Goal: Task Accomplishment & Management: Manage account settings

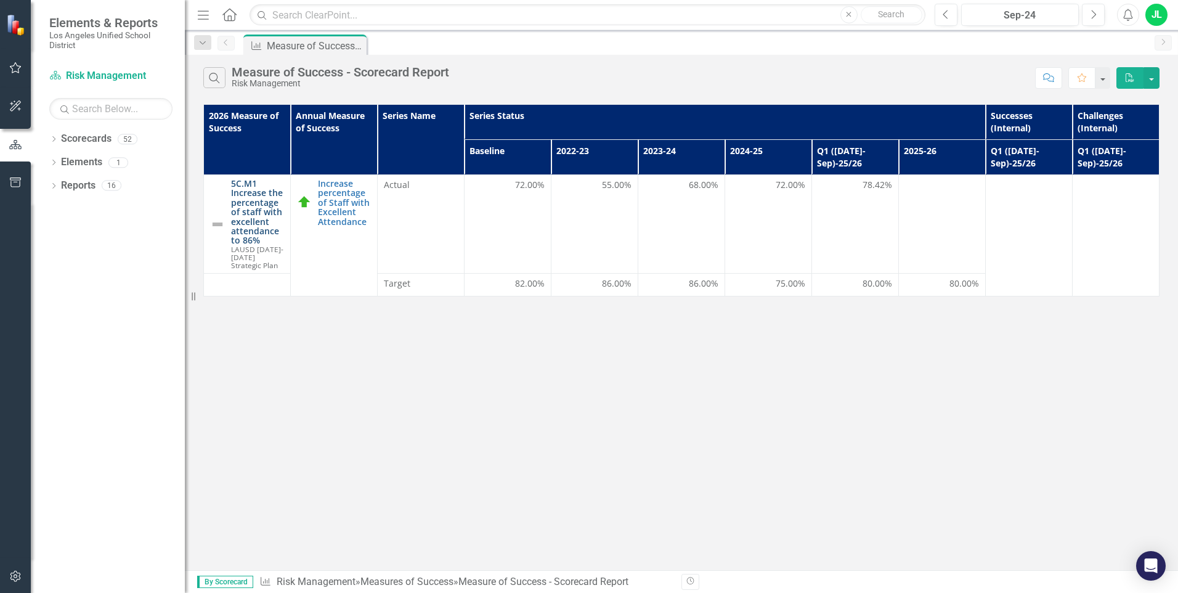
click at [263, 216] on link "5C.M1 Increase the percentage of staff with excellent attendance to 86%" at bounding box center [257, 212] width 53 height 67
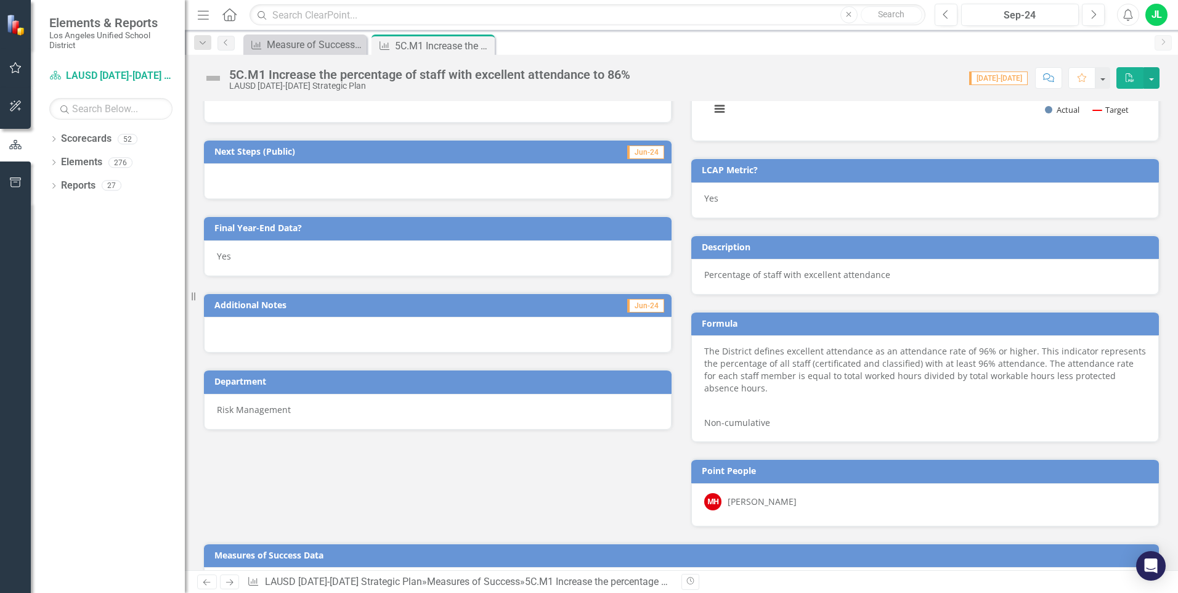
scroll to position [648, 0]
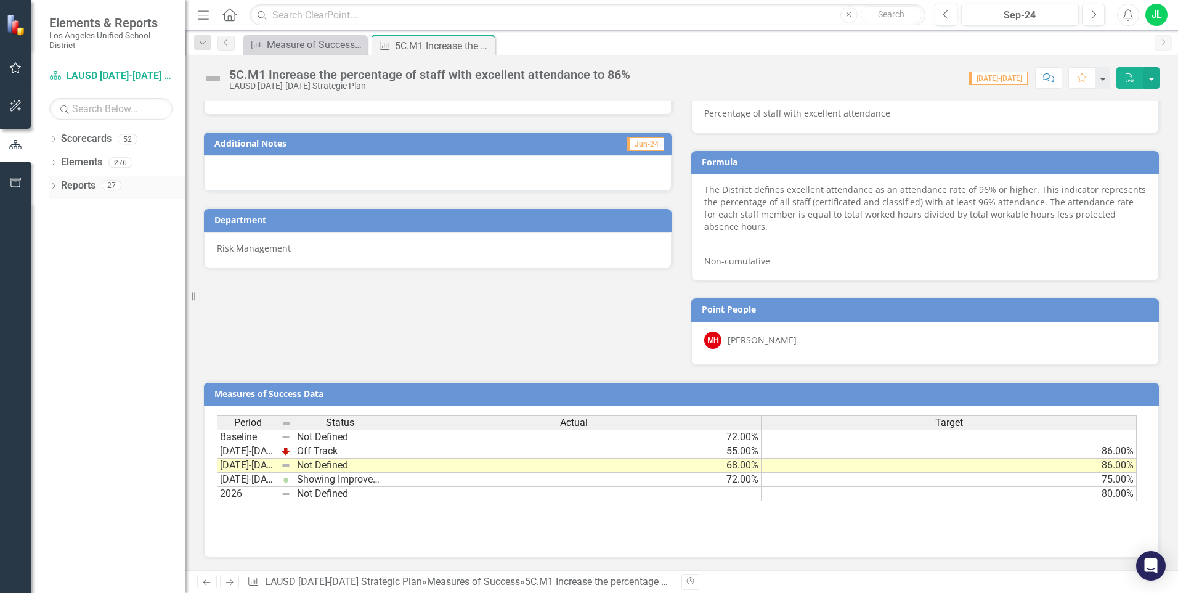
click at [78, 187] on link "Reports" at bounding box center [78, 186] width 35 height 14
click at [53, 187] on icon "Dropdown" at bounding box center [53, 187] width 9 height 7
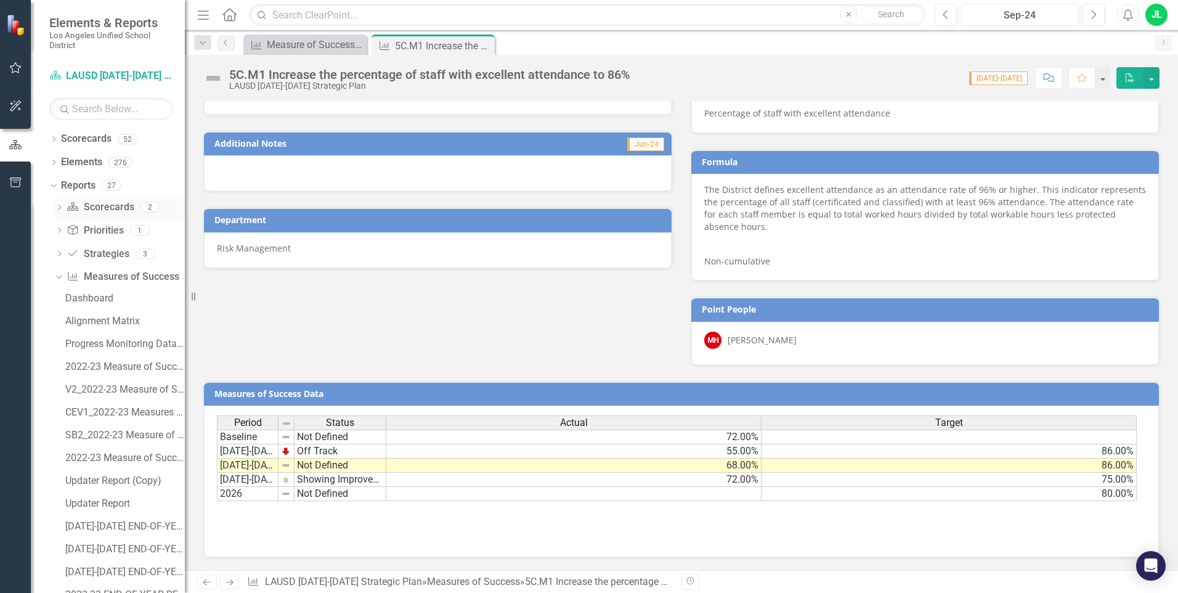
click at [96, 205] on link "Scorecard Scorecards" at bounding box center [100, 207] width 67 height 14
click at [57, 206] on icon "Dropdown" at bounding box center [59, 208] width 9 height 7
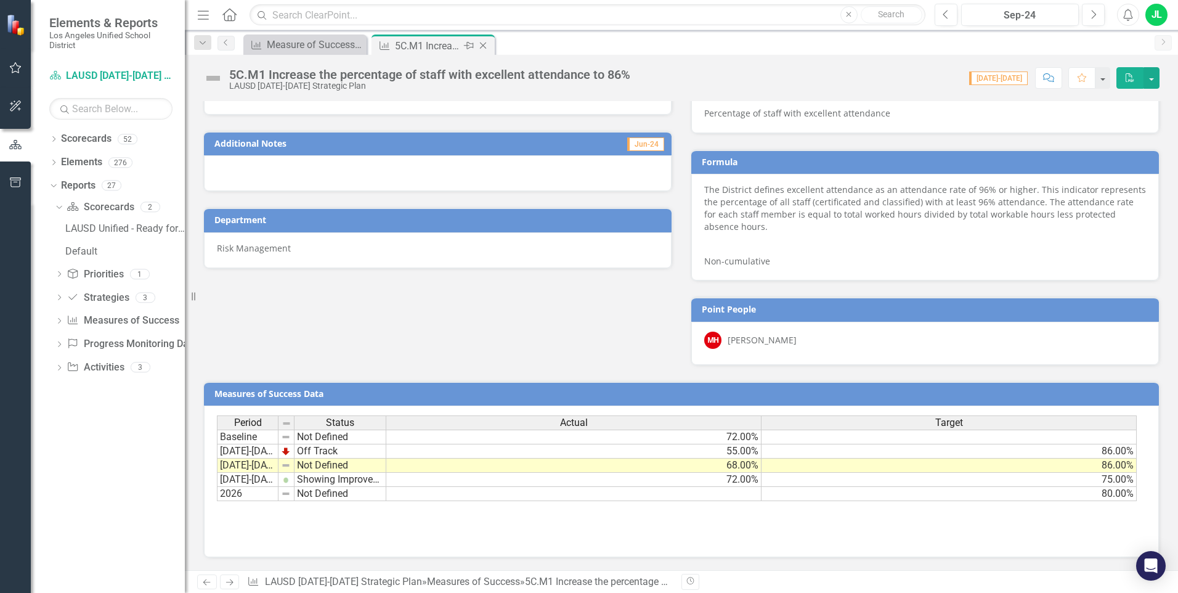
click at [480, 40] on div "Close" at bounding box center [483, 45] width 15 height 15
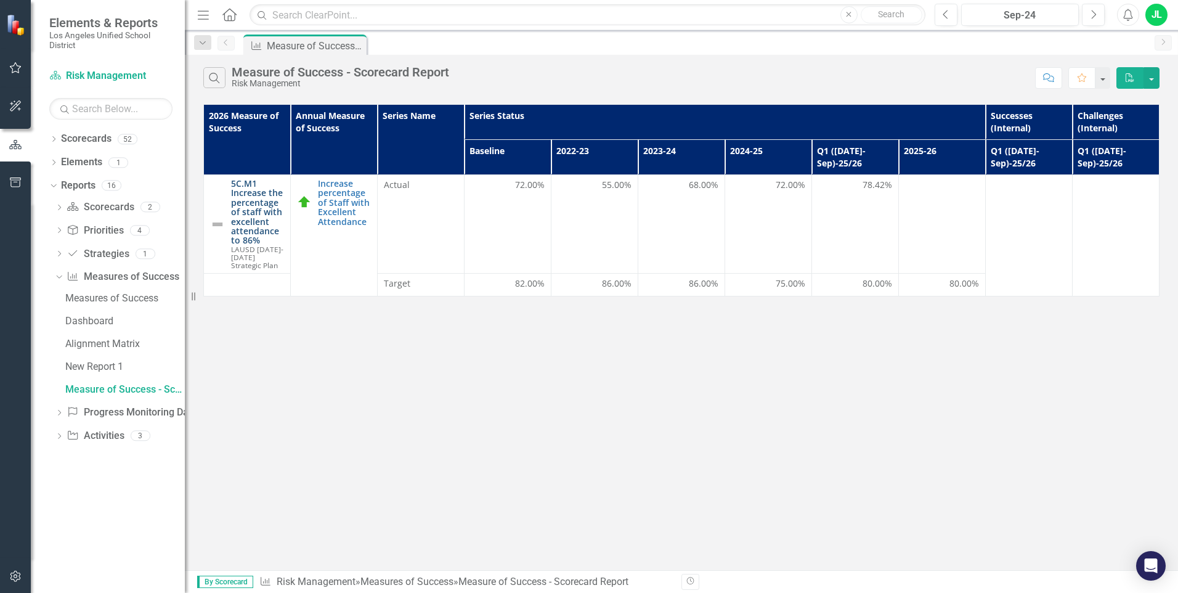
click at [250, 214] on link "5C.M1 Increase the percentage of staff with excellent attendance to 86%" at bounding box center [257, 212] width 53 height 67
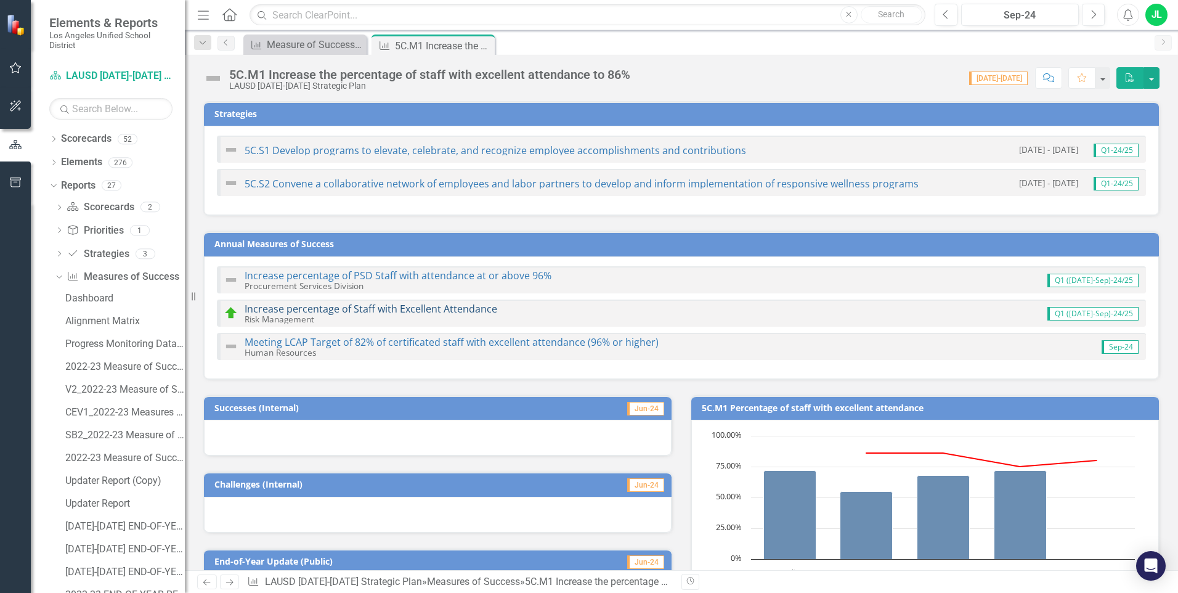
click at [259, 309] on link "Increase percentage of Staff with Excellent Attendance" at bounding box center [371, 309] width 253 height 14
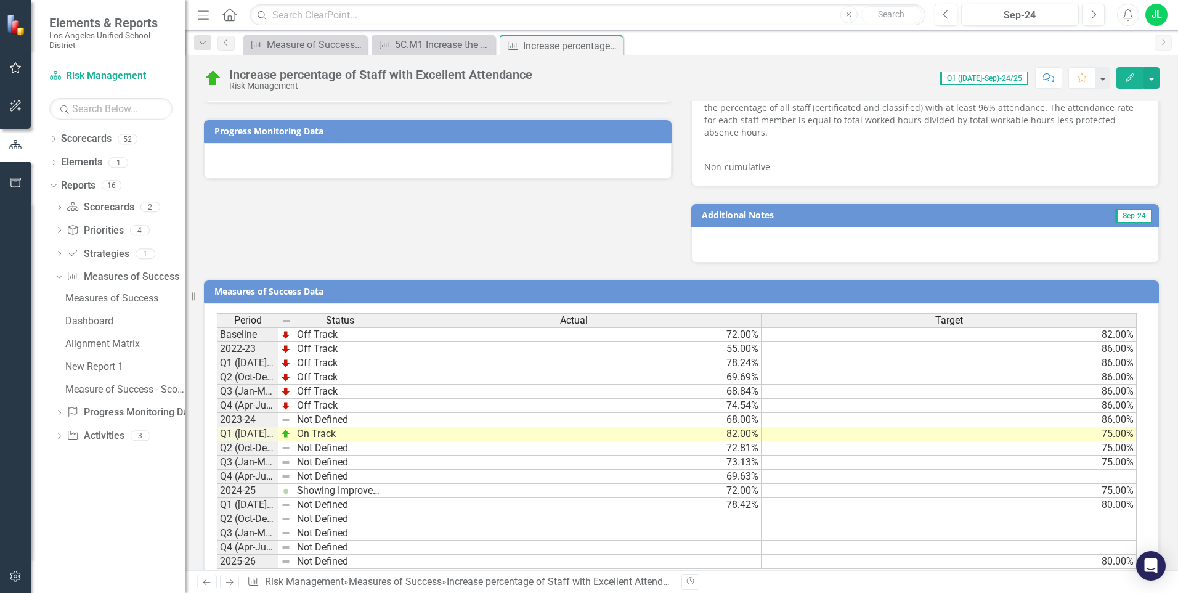
scroll to position [801, 0]
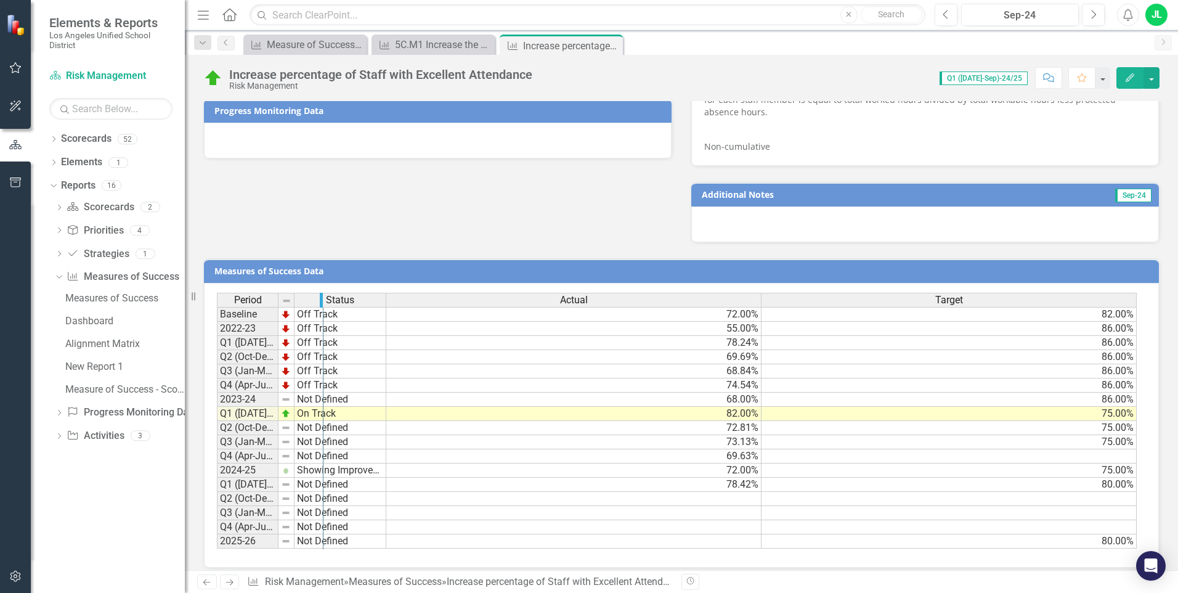
drag, startPoint x: 277, startPoint y: 300, endPoint x: 322, endPoint y: 300, distance: 45.0
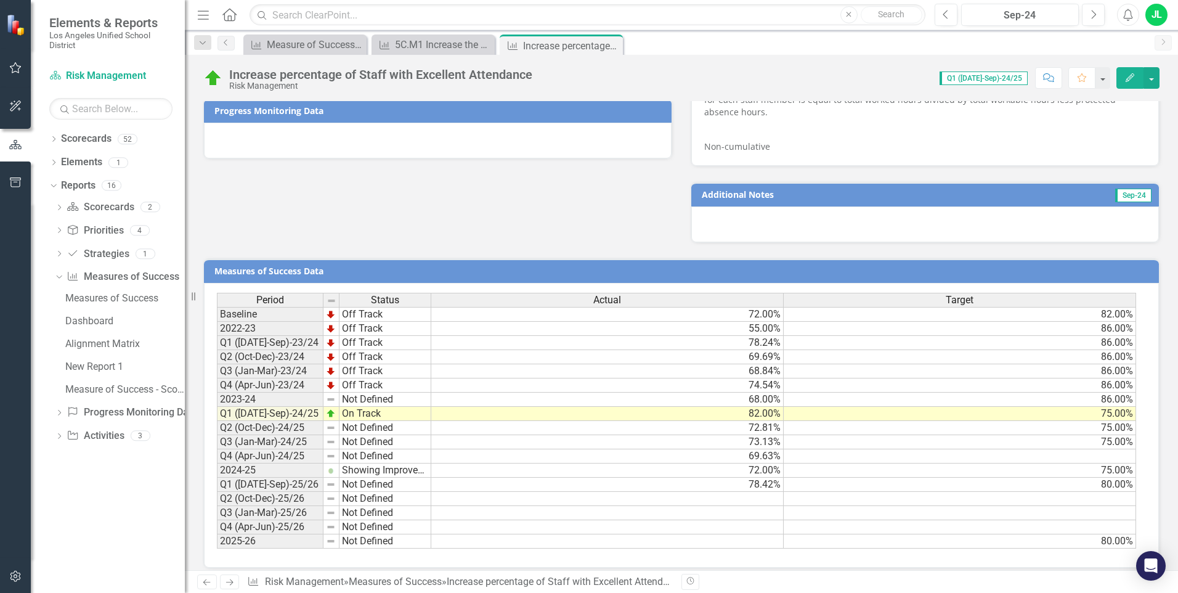
click at [243, 433] on td "Q2 (Oct-Dec)-24/25" at bounding box center [270, 428] width 107 height 14
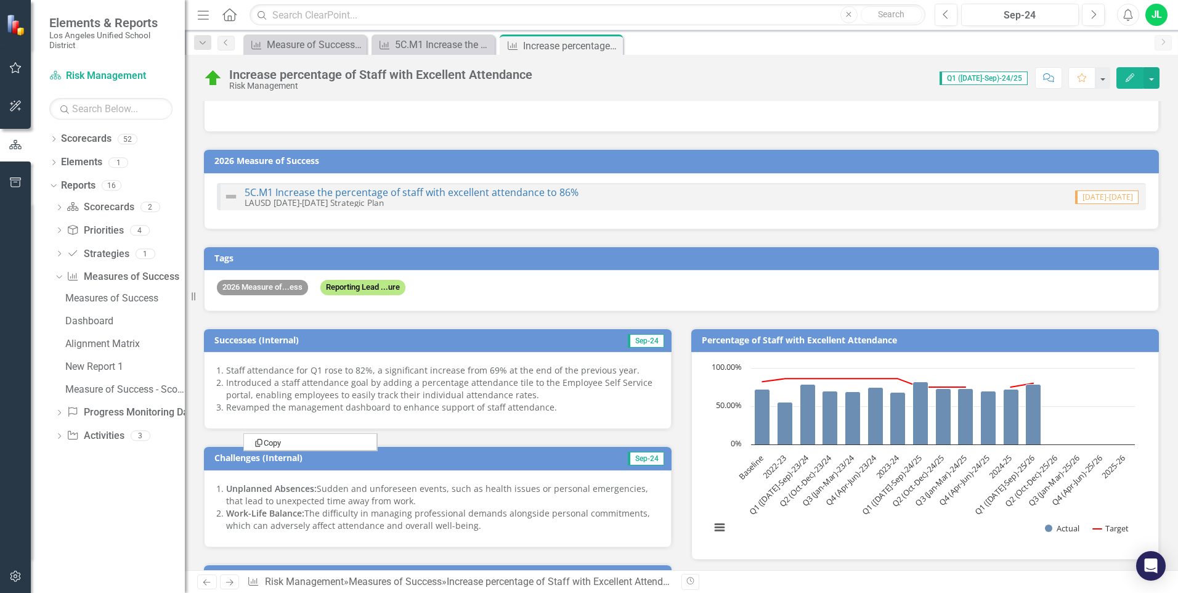
scroll to position [0, 0]
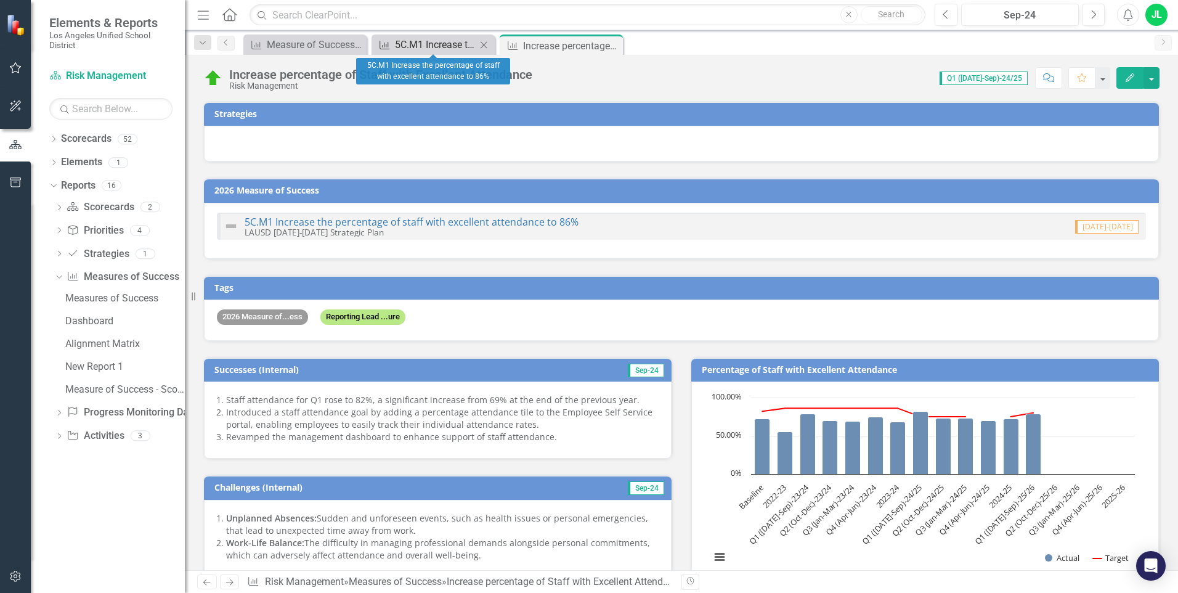
click at [414, 48] on div "5C.M1 Increase the percentage of staff with excellent attendance to 86%" at bounding box center [435, 44] width 81 height 15
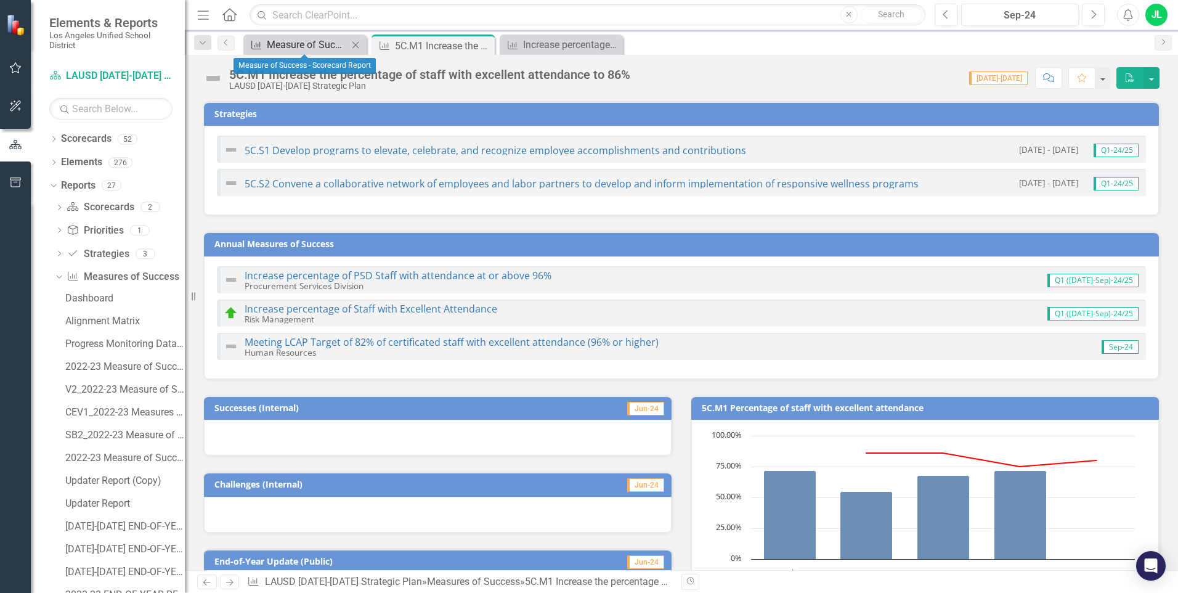
click at [313, 46] on div "Measure of Success - Scorecard Report" at bounding box center [307, 44] width 81 height 15
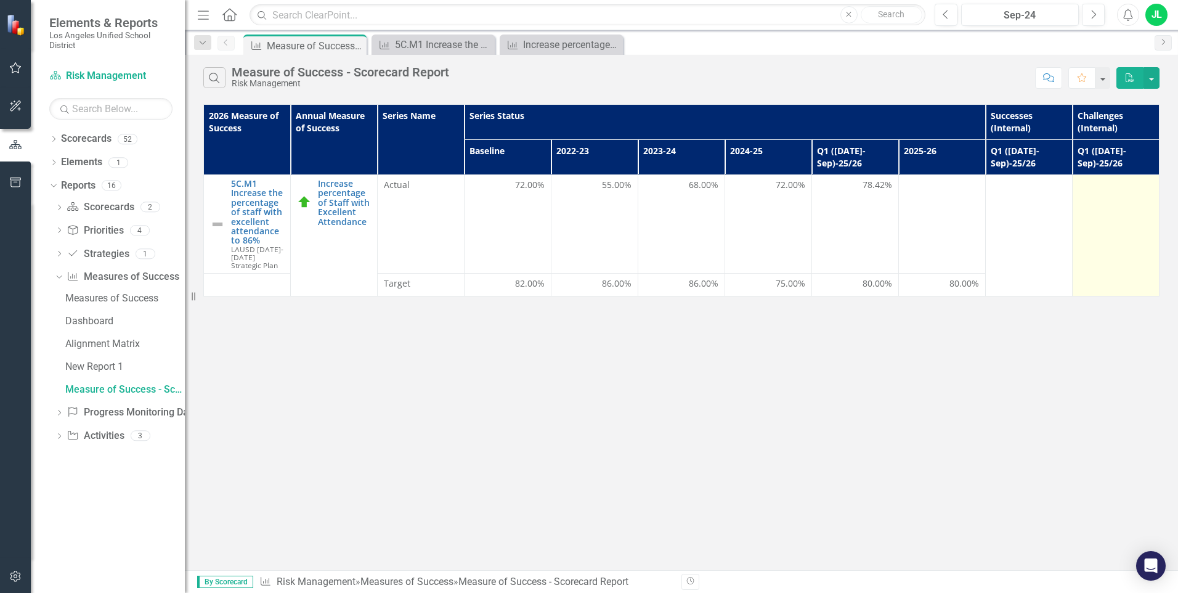
click at [1030, 238] on td at bounding box center [1115, 235] width 87 height 121
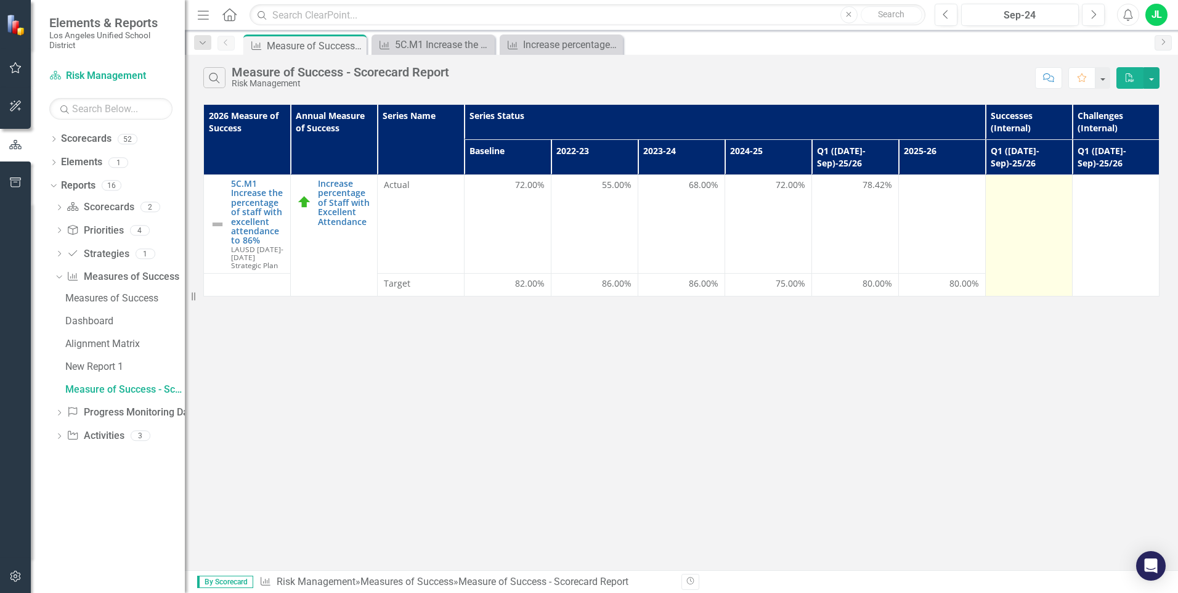
click at [1029, 230] on td at bounding box center [1028, 235] width 87 height 121
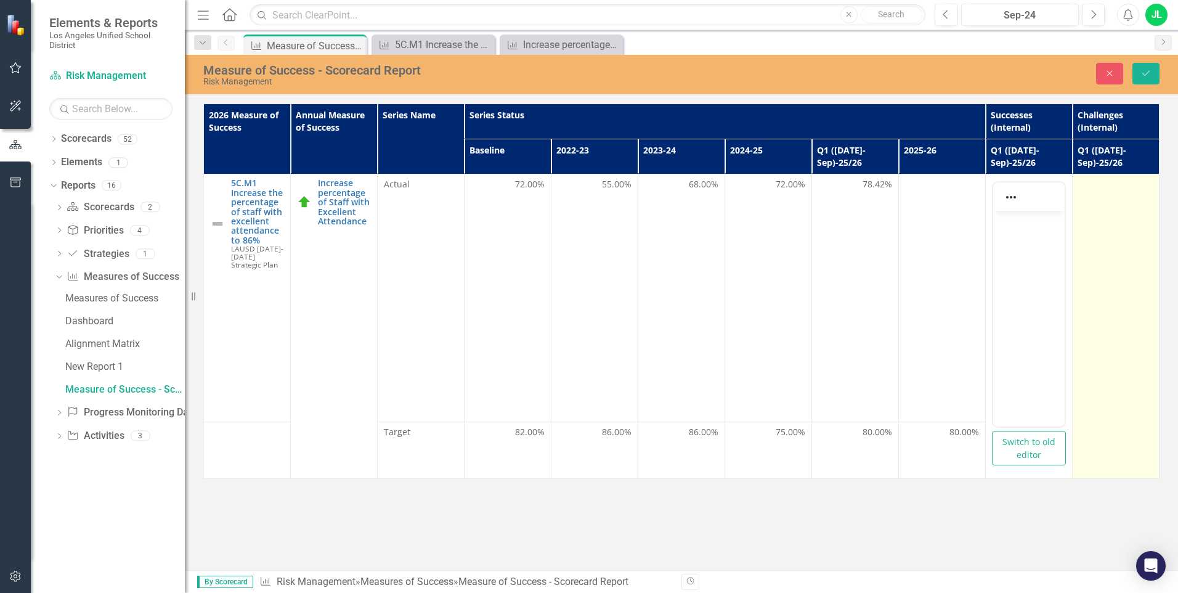
click at [1030, 222] on td at bounding box center [1115, 326] width 87 height 304
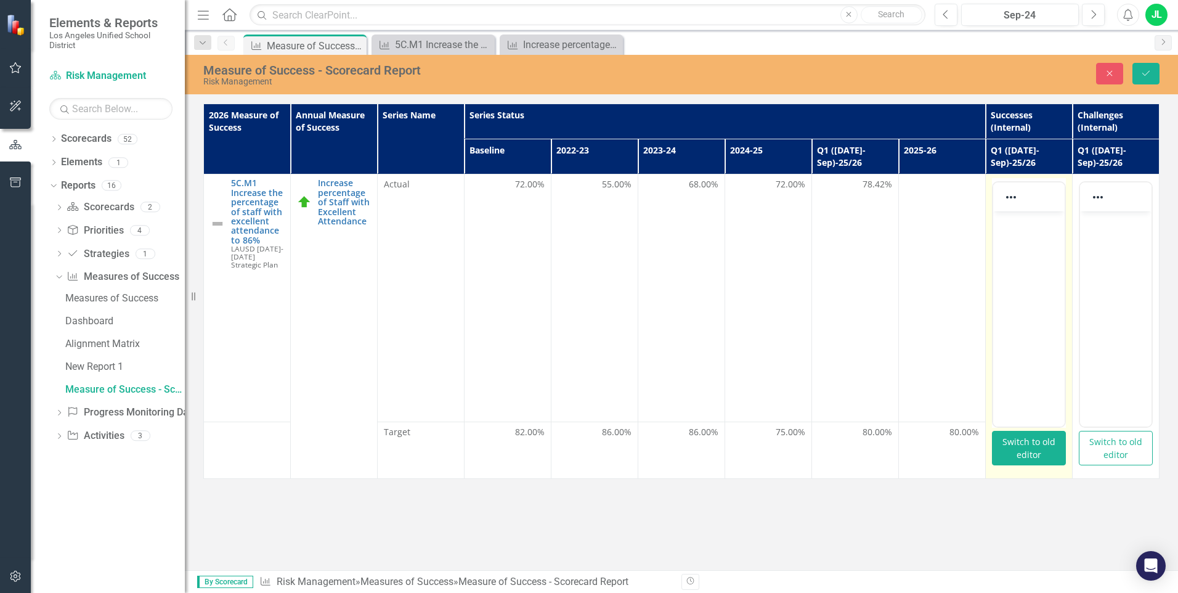
click at [1030, 443] on button "Switch to old editor" at bounding box center [1029, 448] width 74 height 35
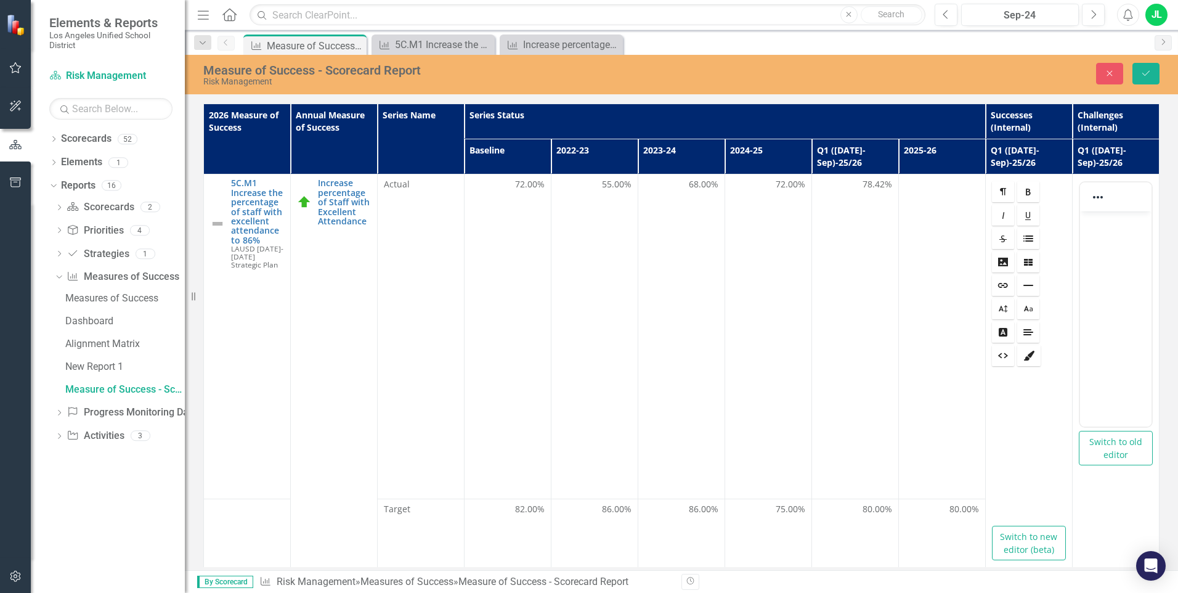
click at [1021, 528] on button "Switch to new editor (beta)" at bounding box center [1029, 543] width 74 height 35
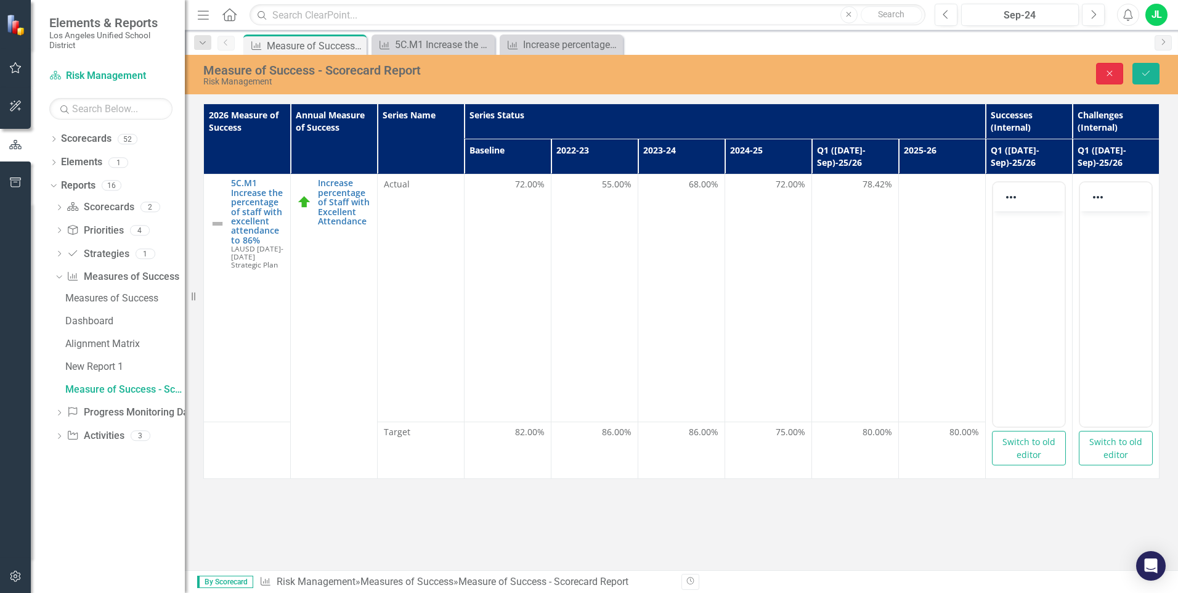
click at [1030, 73] on icon "Close" at bounding box center [1109, 73] width 11 height 9
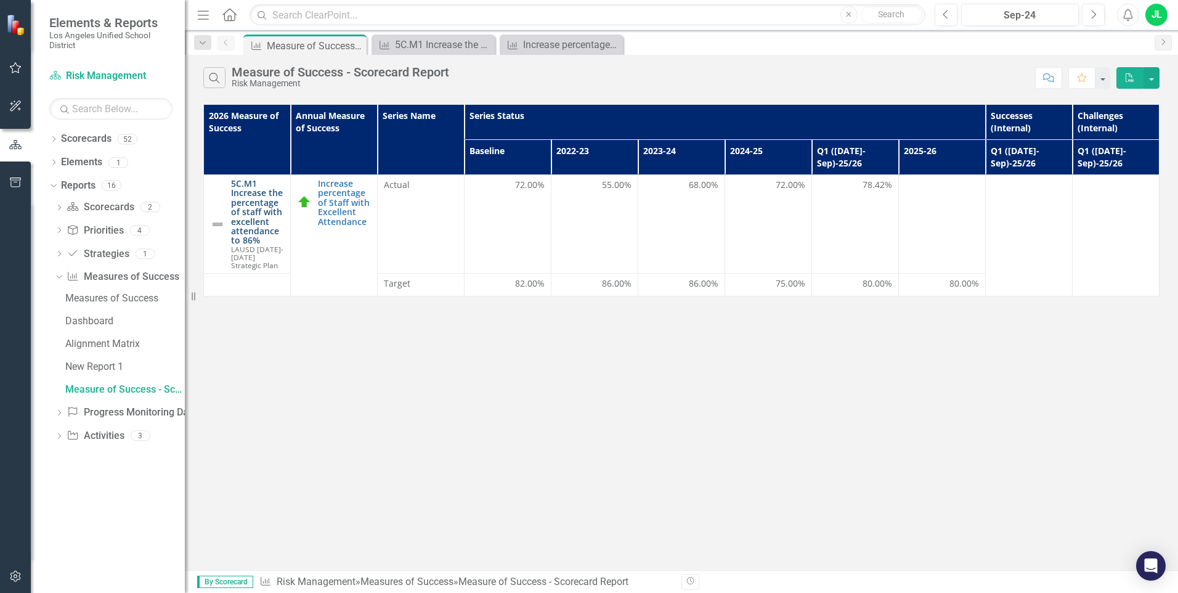
click at [269, 182] on link "5C.M1 Increase the percentage of staff with excellent attendance to 86%" at bounding box center [257, 212] width 53 height 67
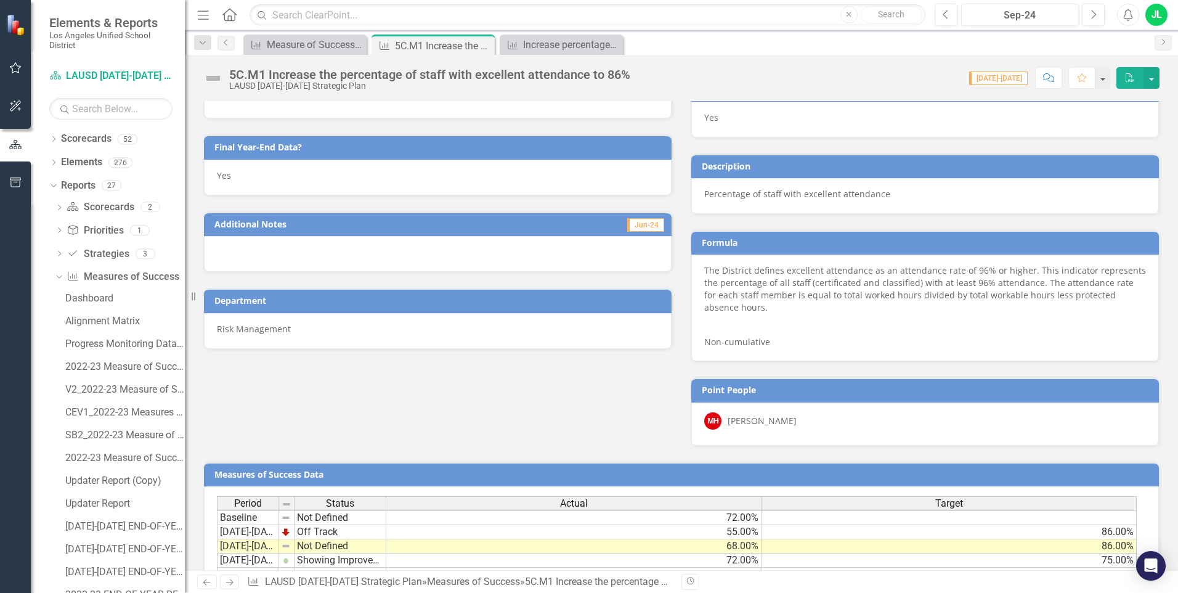
scroll to position [648, 0]
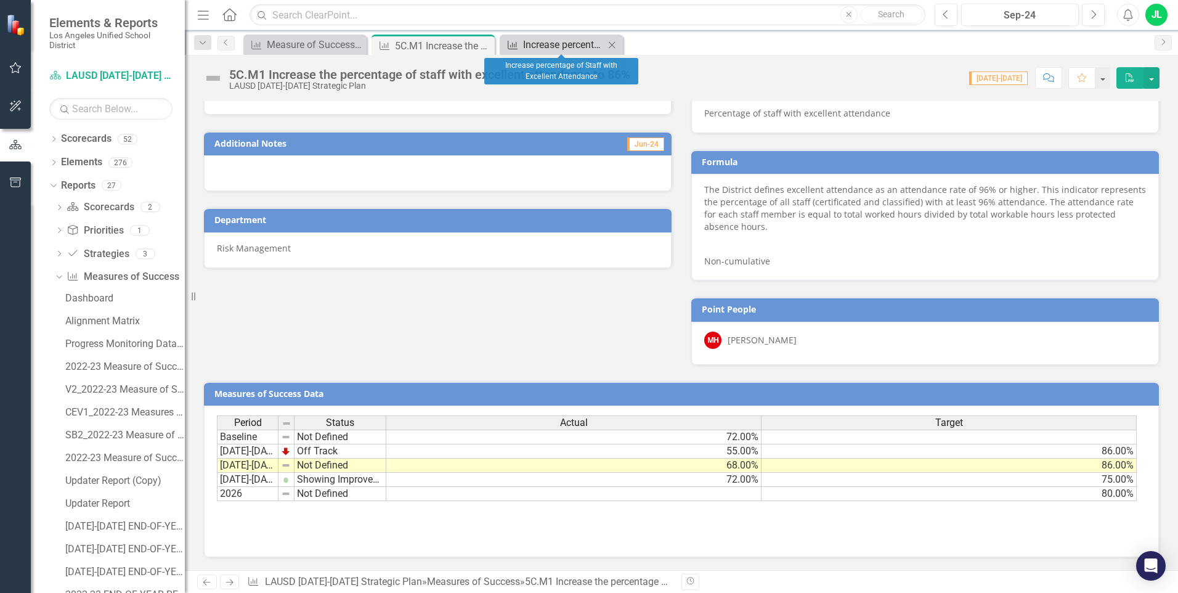
click at [547, 46] on div "Increase percentage of Staff with Excellent Attendance" at bounding box center [563, 44] width 81 height 15
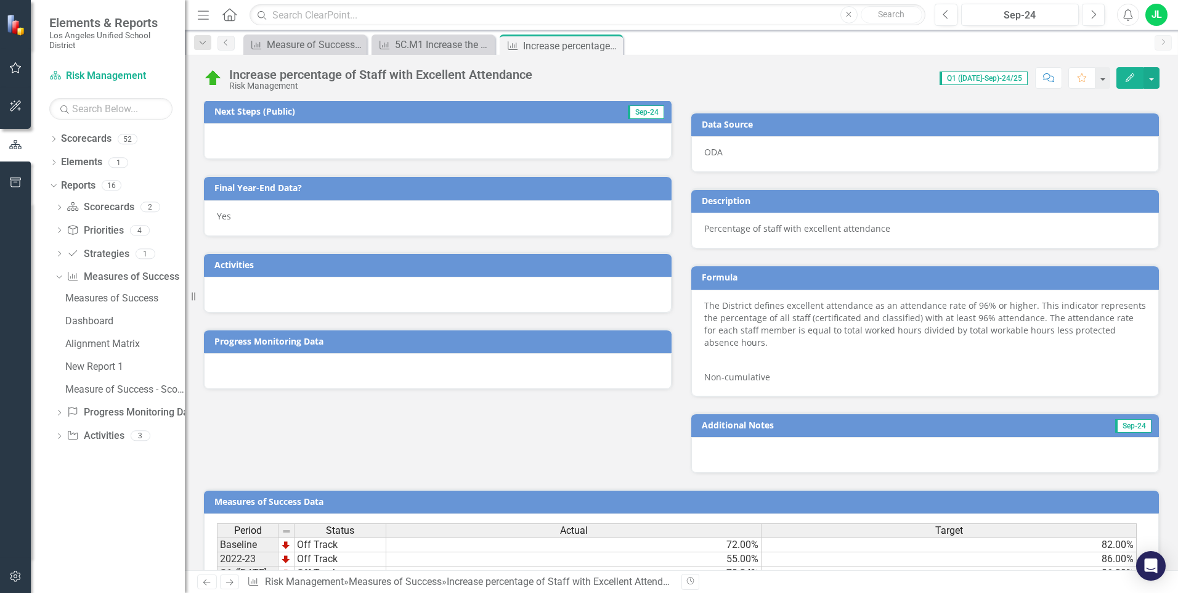
scroll to position [565, 0]
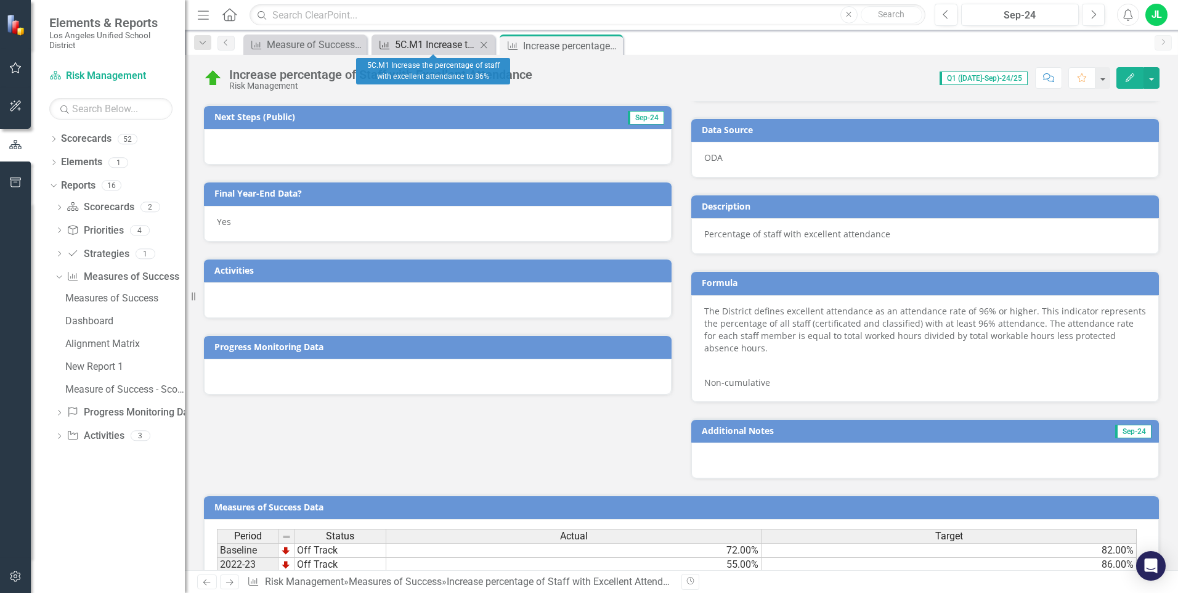
click at [414, 43] on div "5C.M1 Increase the percentage of staff with excellent attendance to 86%" at bounding box center [435, 44] width 81 height 15
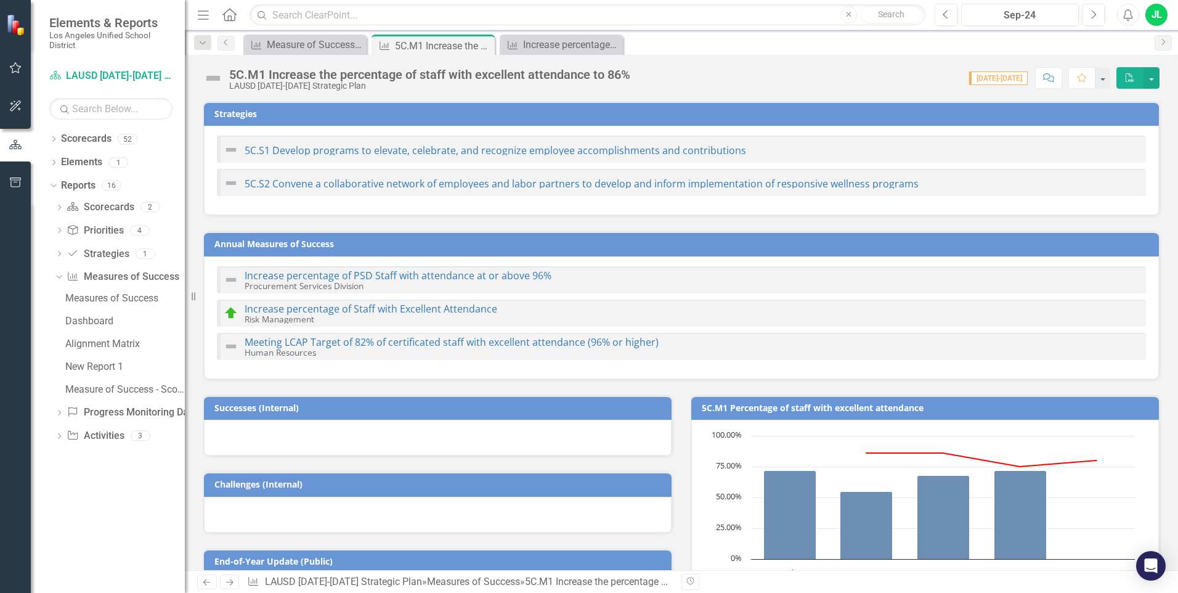
click at [414, 43] on div "5C.M1 Increase the percentage of staff with excellent attendance to 86%" at bounding box center [443, 45] width 97 height 15
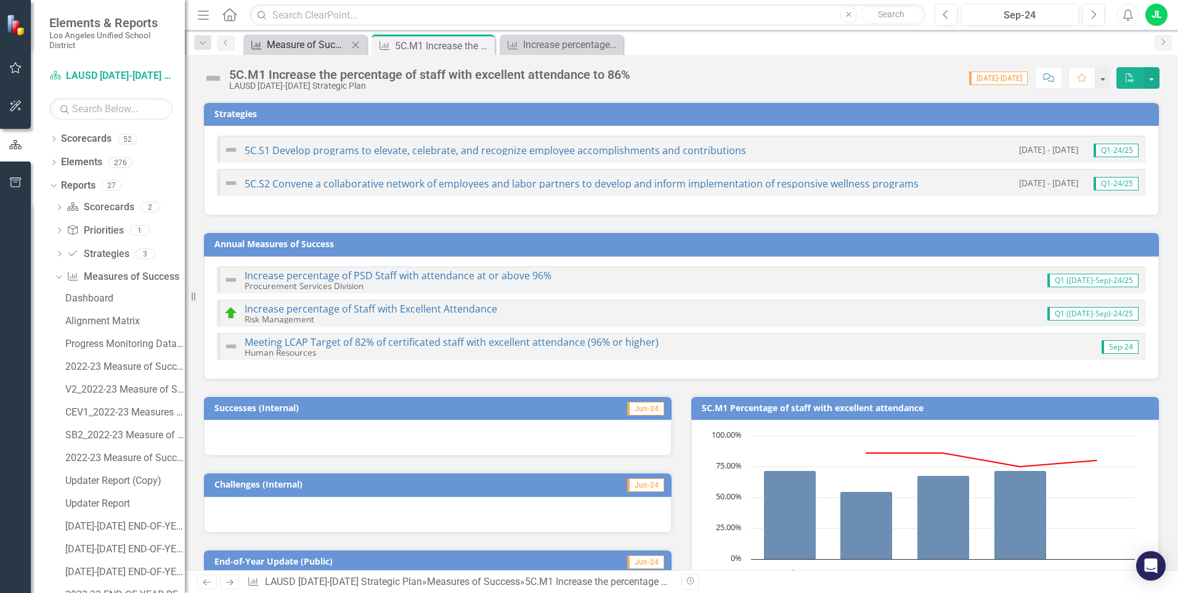
click at [332, 50] on div "Measure of Success - Scorecard Report" at bounding box center [307, 44] width 81 height 15
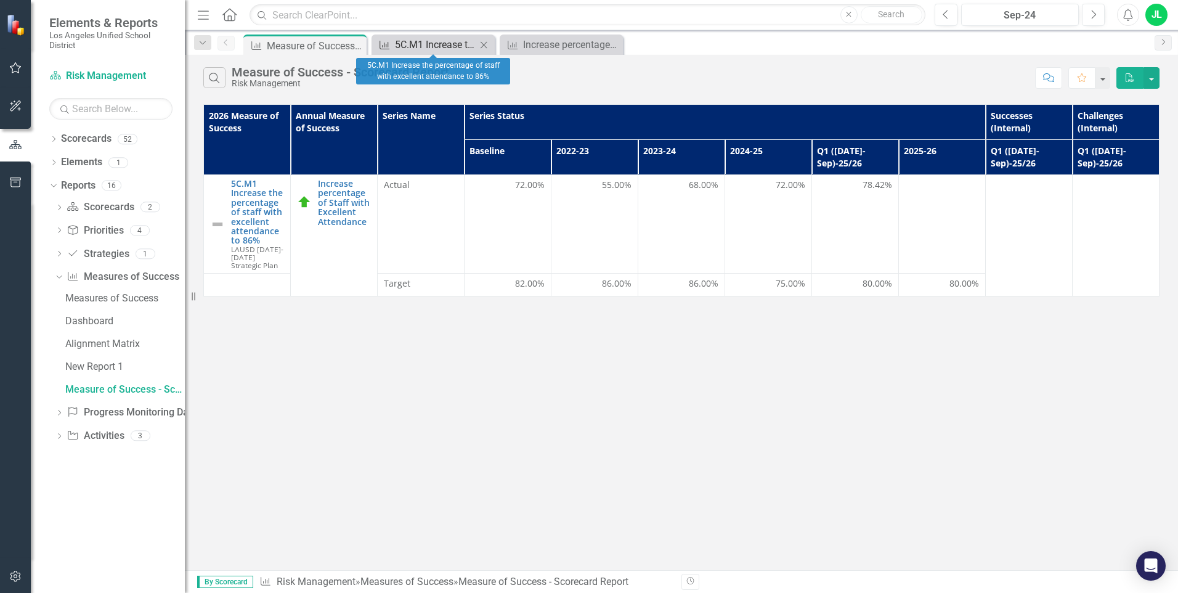
click at [417, 50] on div "5C.M1 Increase the percentage of staff with excellent attendance to 86%" at bounding box center [435, 44] width 81 height 15
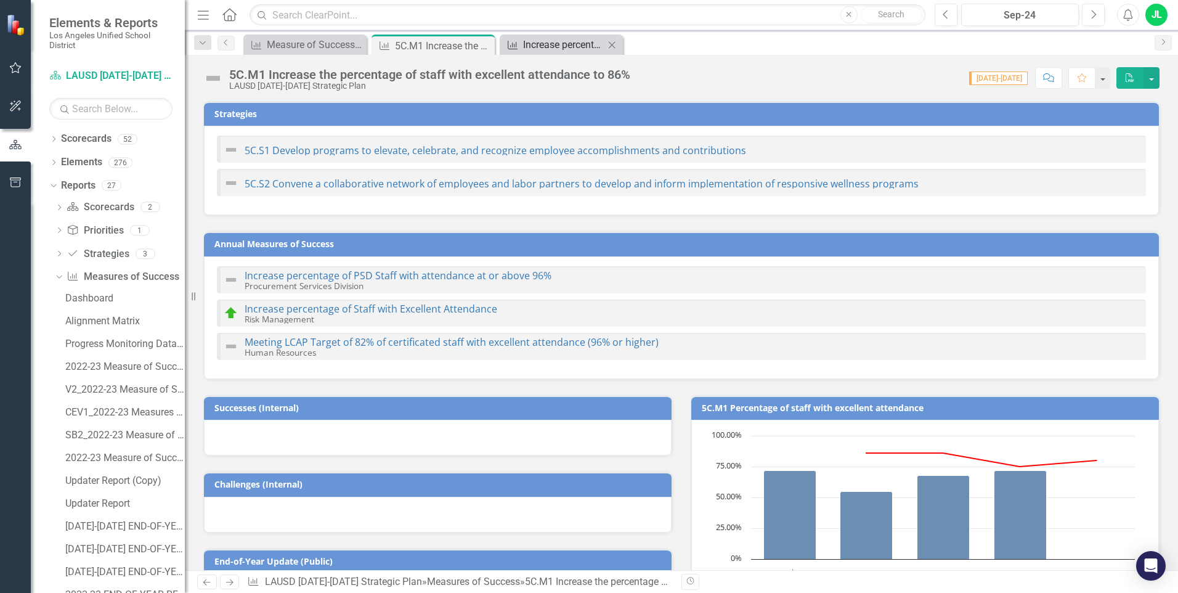
click at [547, 51] on div "Increase percentage of Staff with Excellent Attendance" at bounding box center [563, 44] width 81 height 15
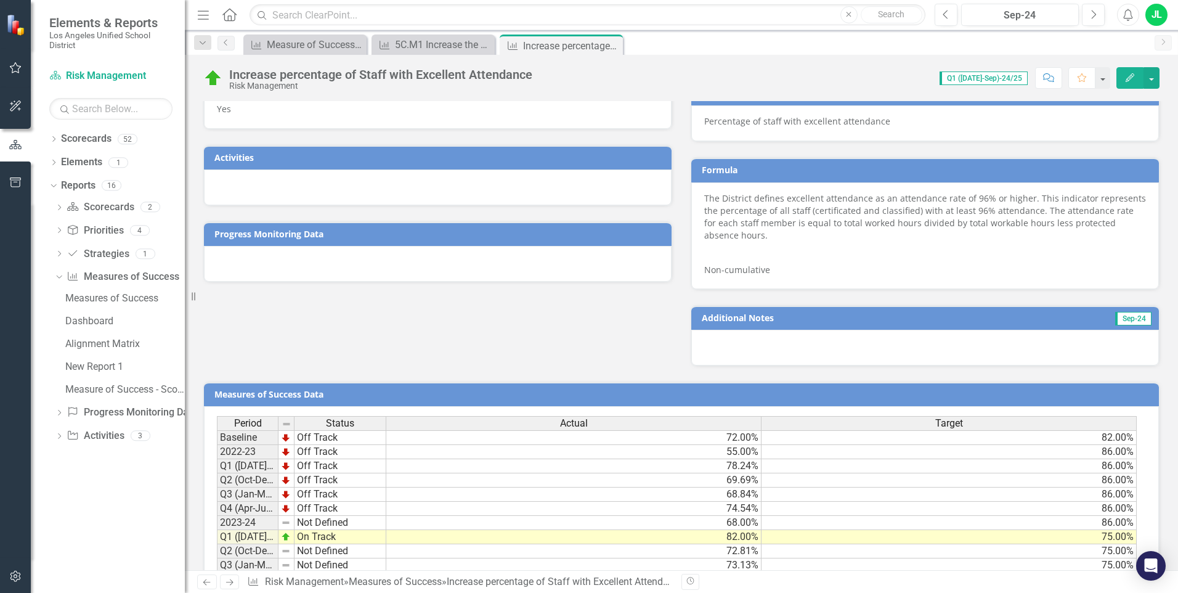
scroll to position [812, 0]
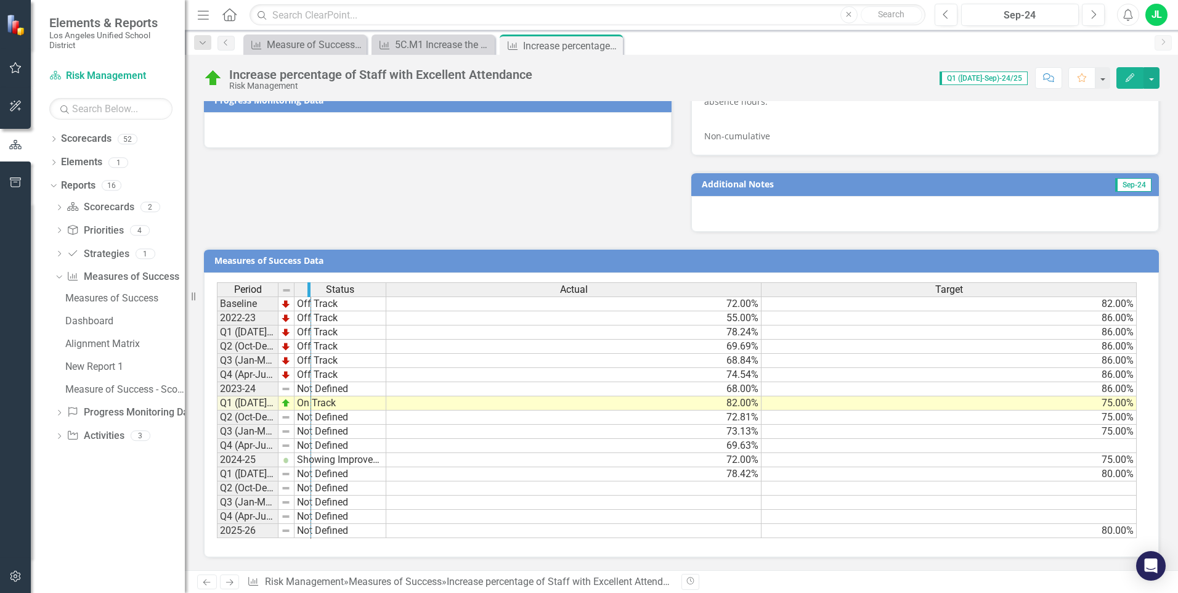
drag, startPoint x: 277, startPoint y: 288, endPoint x: 310, endPoint y: 289, distance: 32.7
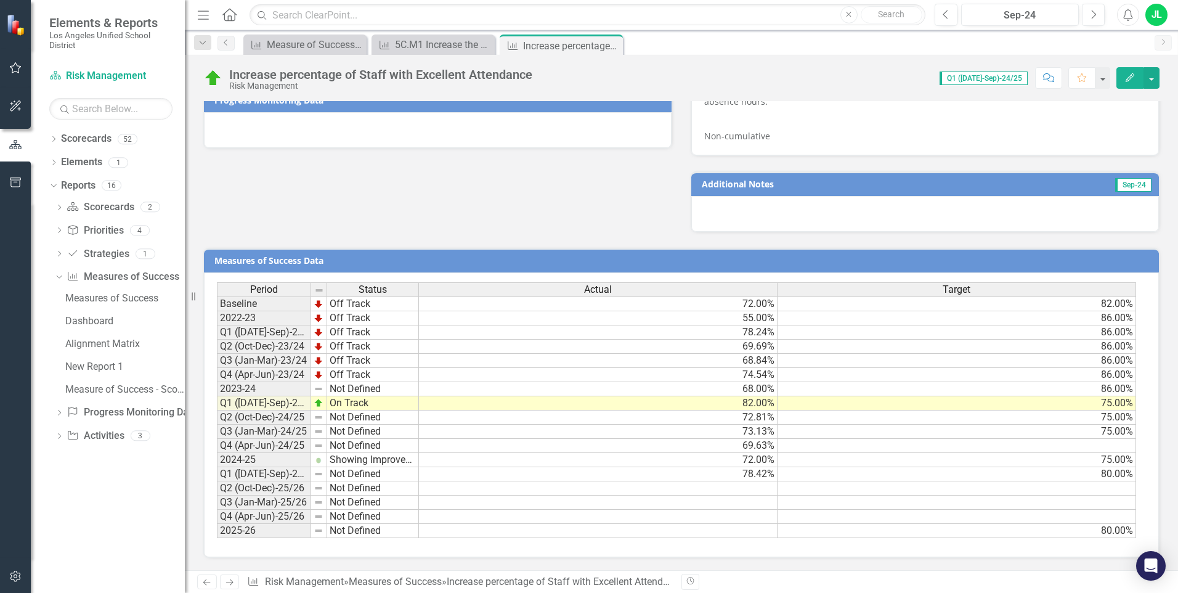
click at [749, 491] on td at bounding box center [598, 488] width 359 height 14
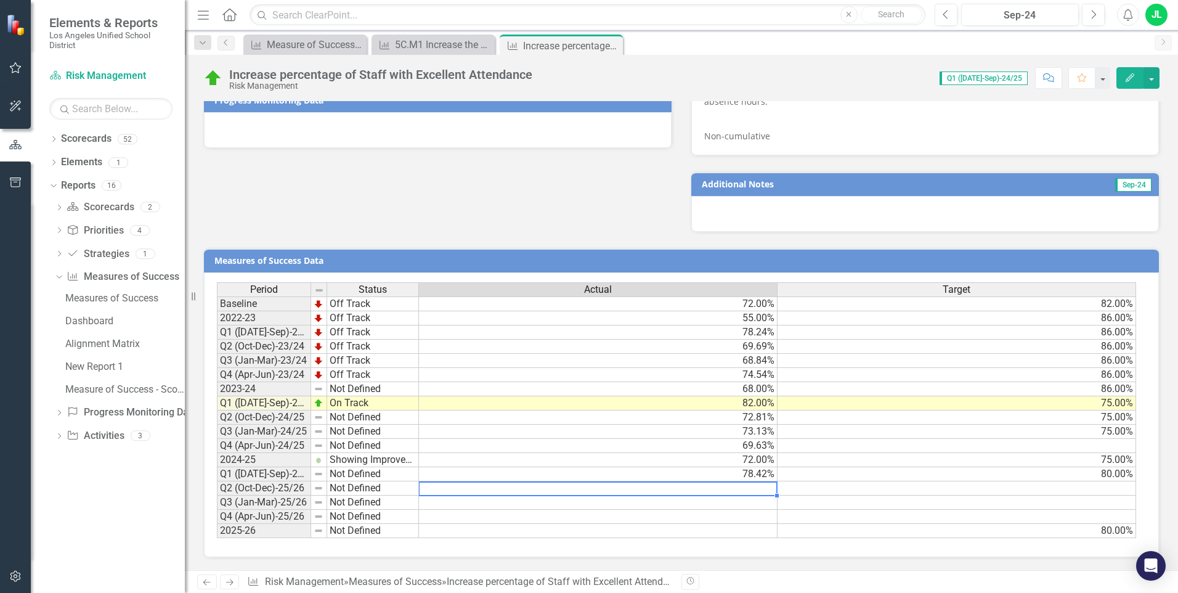
click at [749, 491] on td at bounding box center [598, 488] width 359 height 14
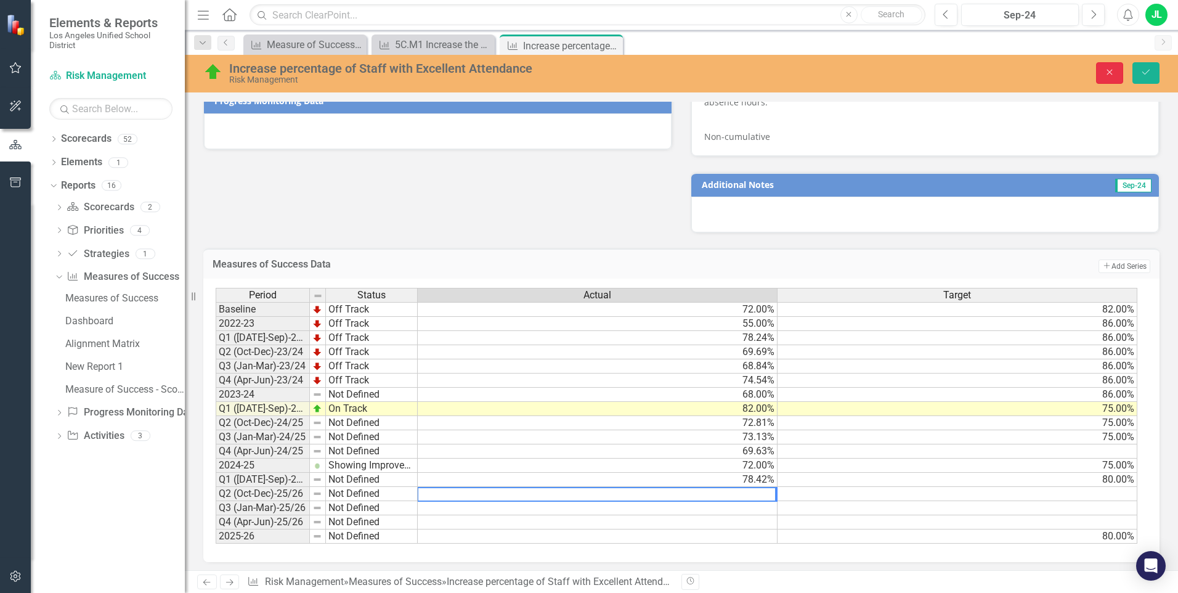
click at [1030, 76] on button "Close" at bounding box center [1109, 73] width 27 height 22
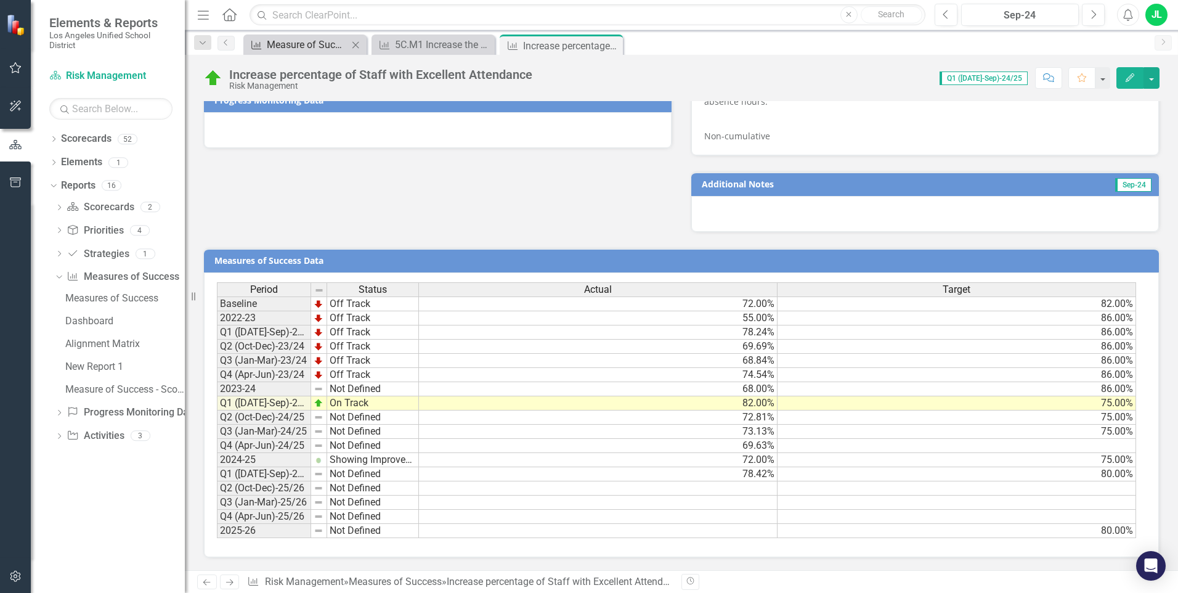
click at [311, 41] on div "Measure of Success - Scorecard Report" at bounding box center [307, 44] width 81 height 15
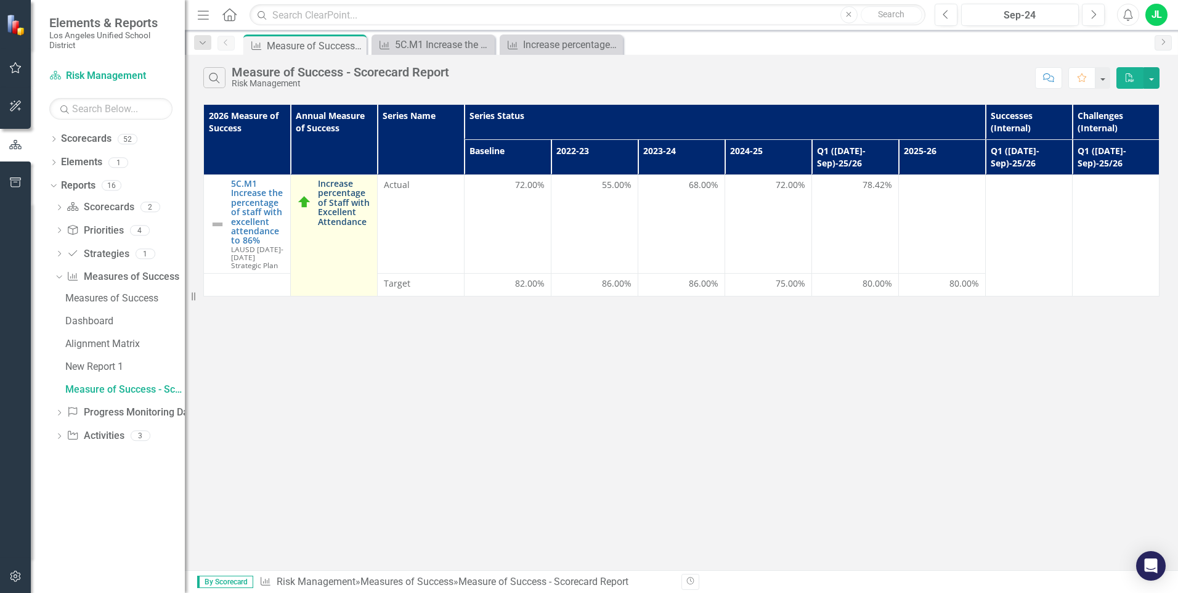
click at [359, 190] on link "Increase percentage of Staff with Excellent Attendance" at bounding box center [344, 202] width 53 height 47
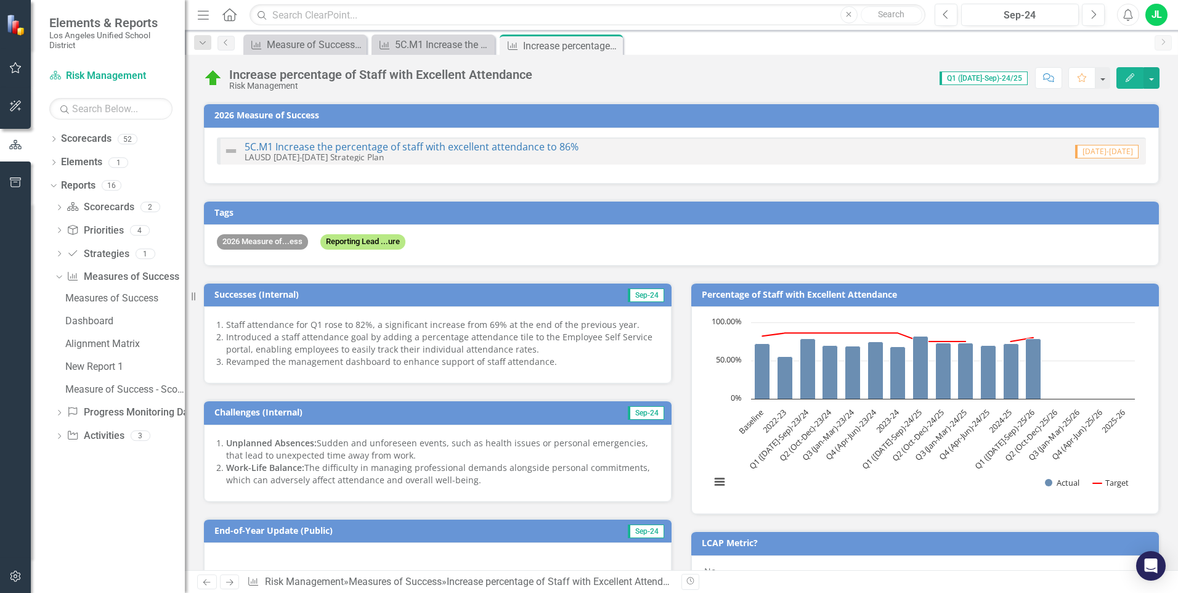
scroll to position [62, 0]
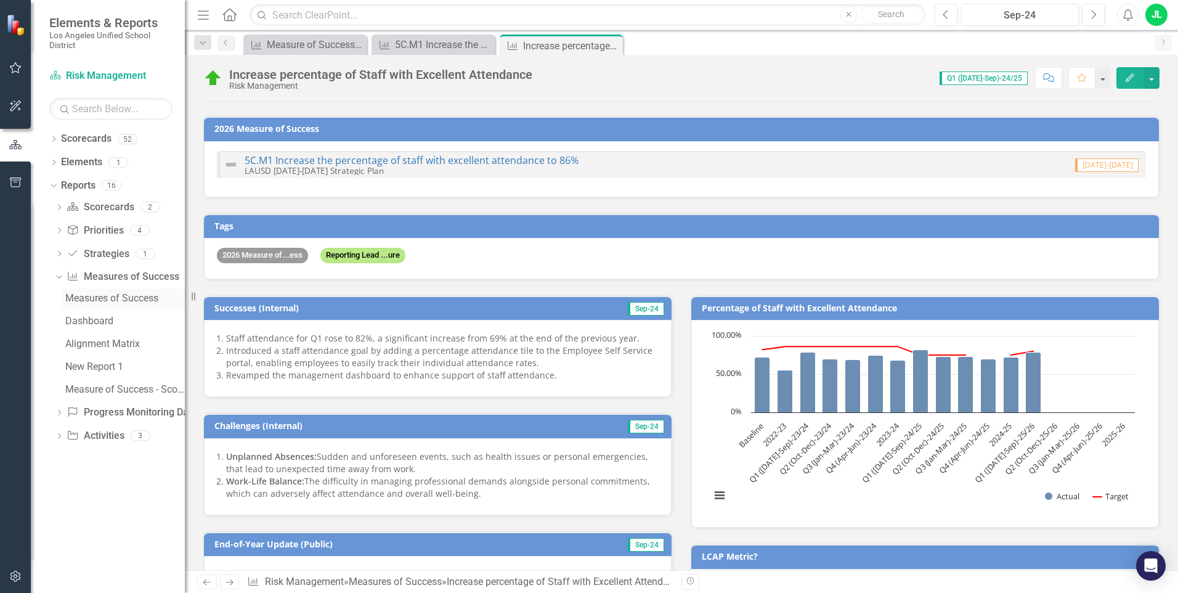
click at [84, 299] on div "Measures of Success" at bounding box center [125, 298] width 120 height 11
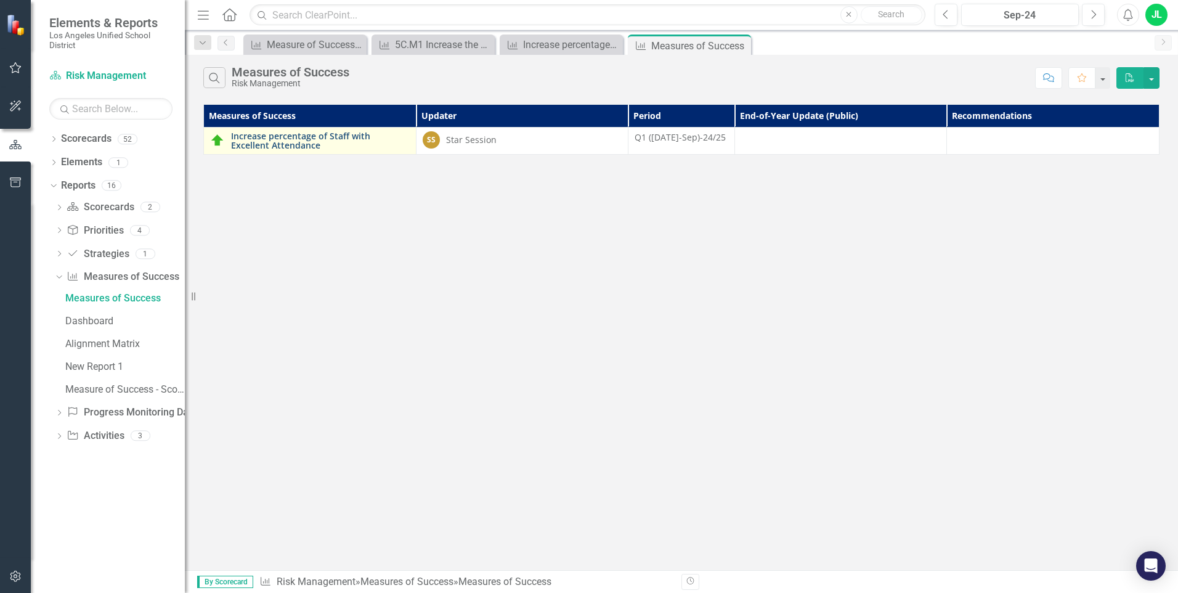
click at [254, 144] on link "Increase percentage of Staff with Excellent Attendance" at bounding box center [320, 140] width 179 height 19
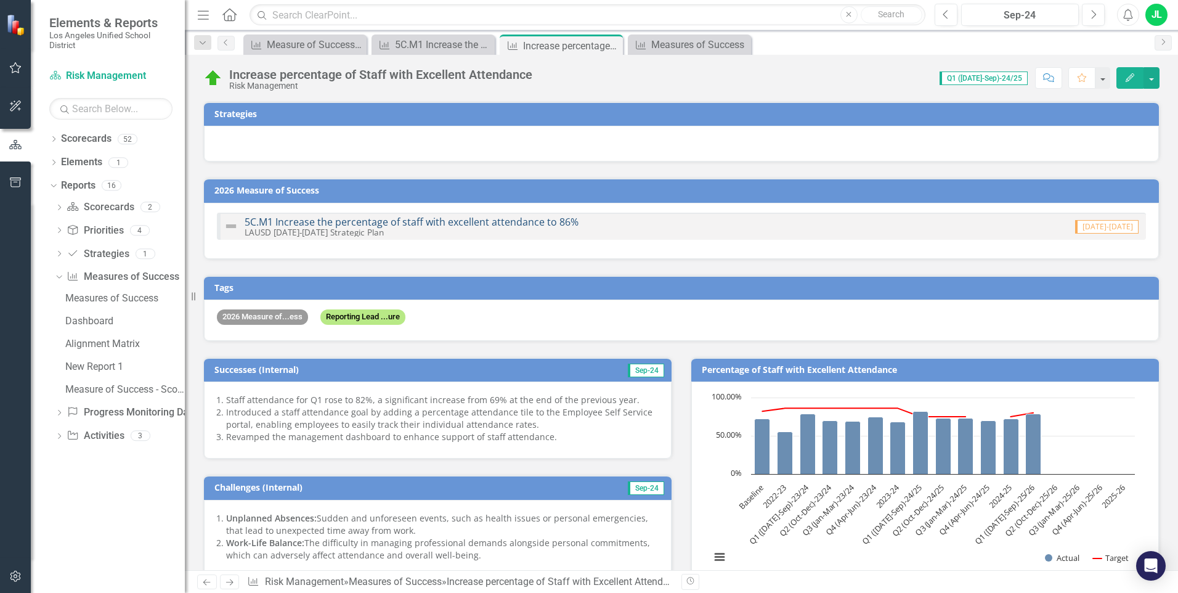
click at [300, 224] on link "5C.M1 Increase the percentage of staff with excellent attendance to 86%" at bounding box center [412, 222] width 334 height 14
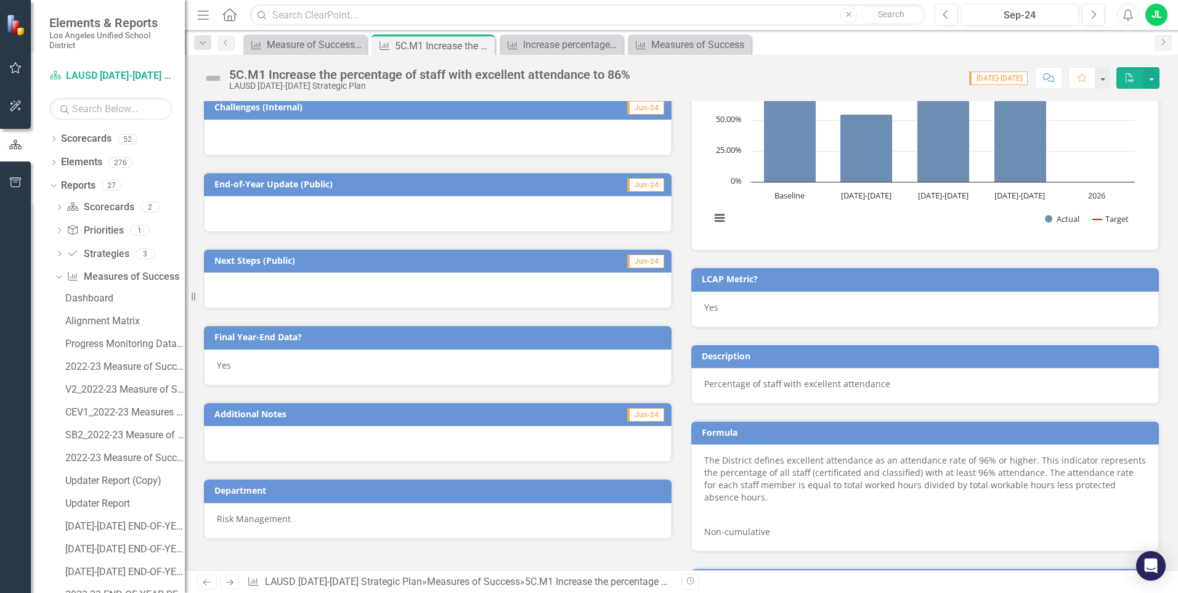
scroll to position [216, 0]
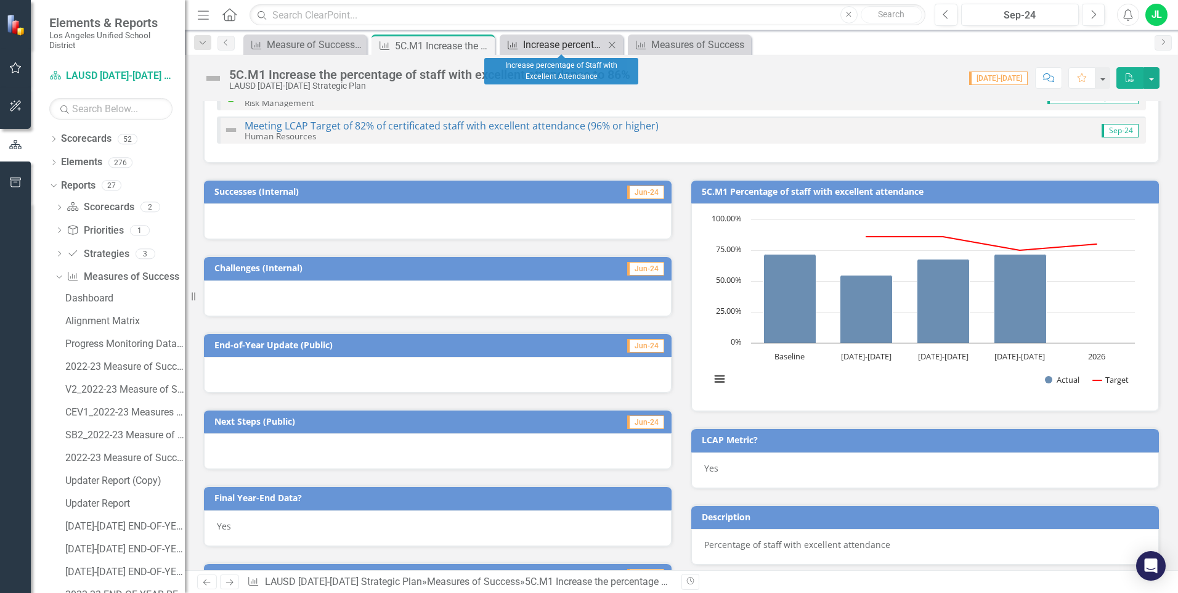
click at [565, 50] on div "Increase percentage of Staff with Excellent Attendance" at bounding box center [563, 44] width 81 height 15
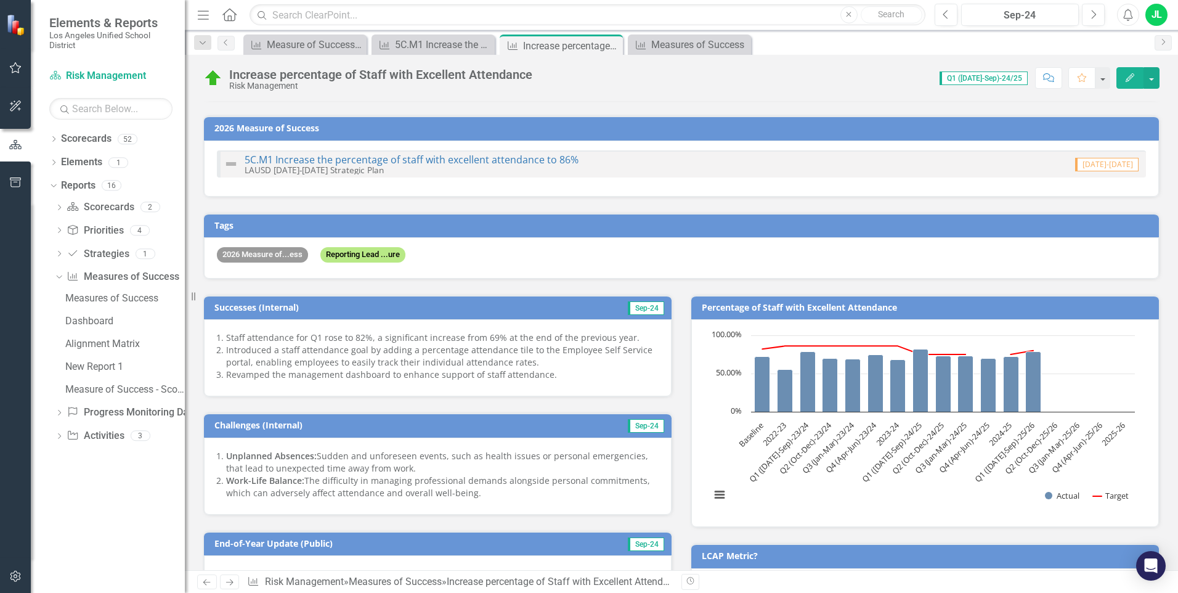
scroll to position [62, 0]
click at [648, 306] on span "Sep-24" at bounding box center [646, 309] width 36 height 14
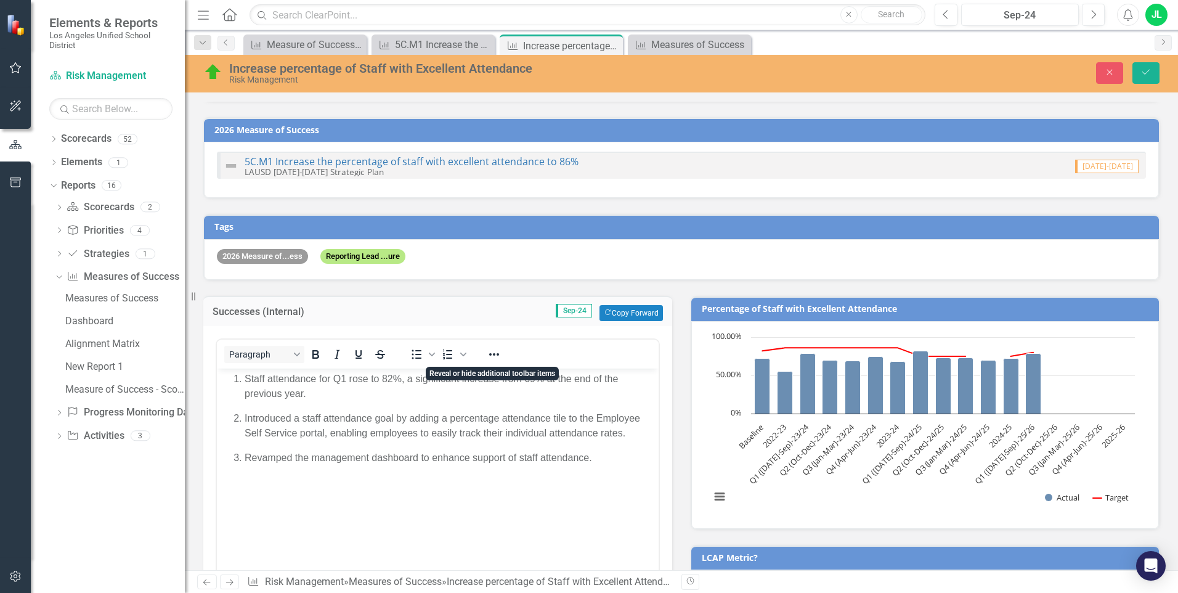
scroll to position [0, 0]
drag, startPoint x: 1104, startPoint y: 73, endPoint x: 420, endPoint y: 154, distance: 688.8
click at [1030, 73] on button "Close" at bounding box center [1109, 73] width 27 height 22
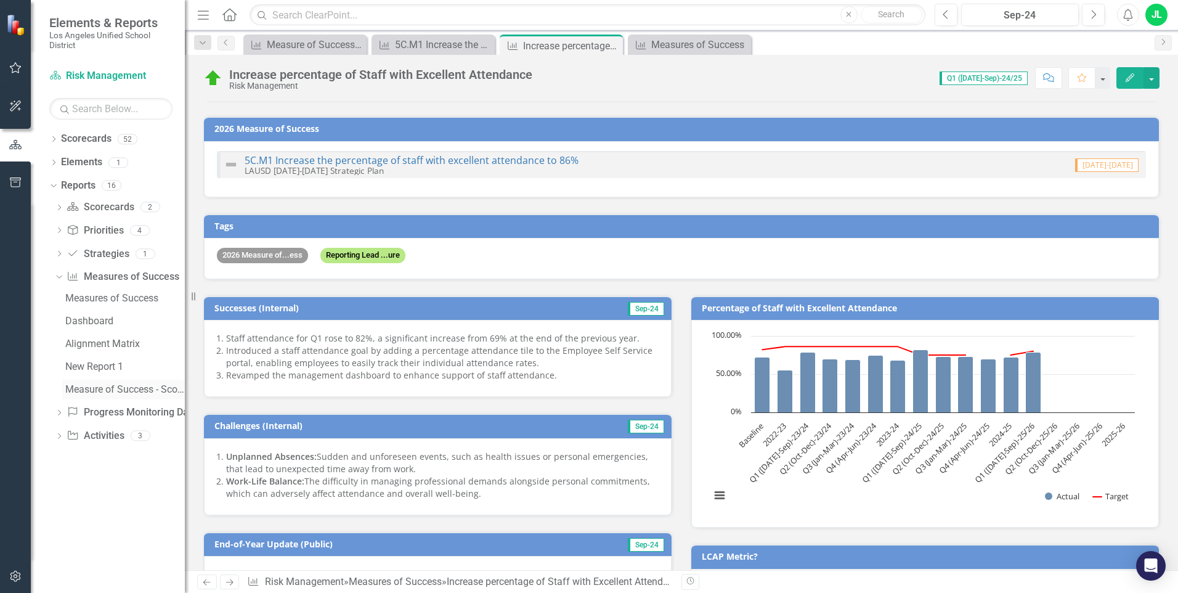
click at [70, 390] on div "Measure of Success - Scorecard Report" at bounding box center [125, 389] width 120 height 11
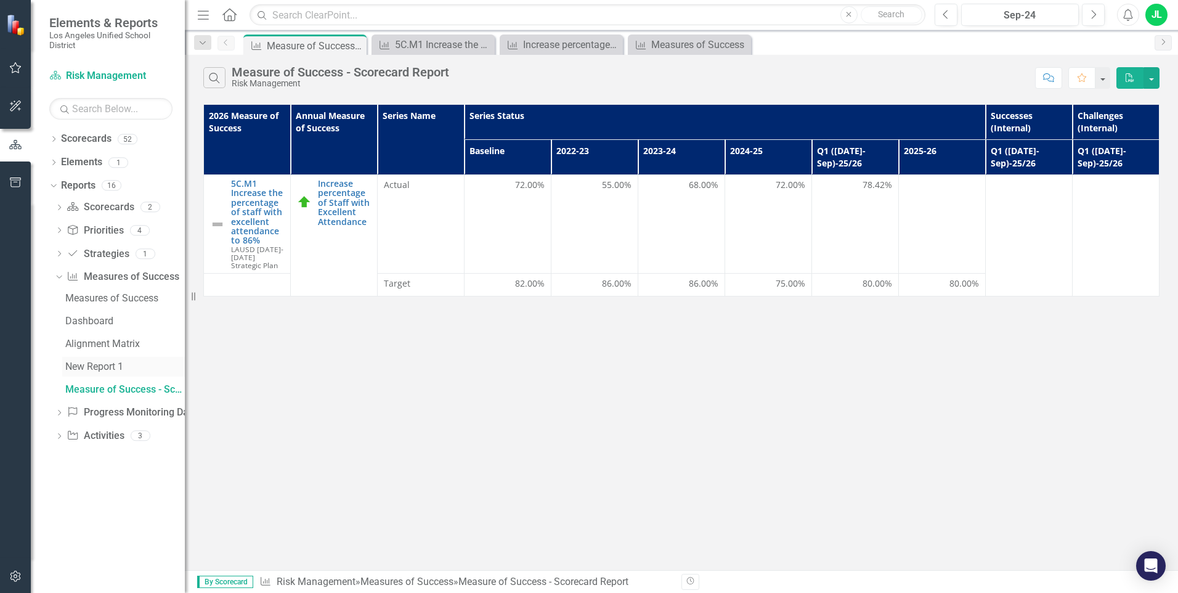
click at [75, 371] on div "New Report 1" at bounding box center [125, 366] width 120 height 11
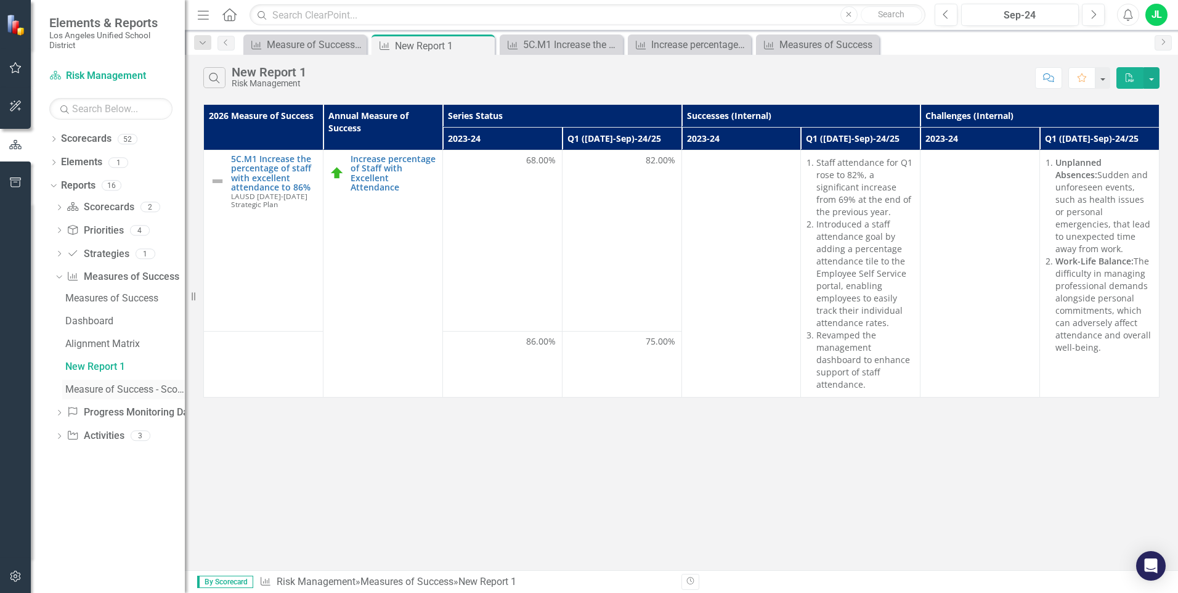
click at [74, 385] on div "Measure of Success - Scorecard Report" at bounding box center [125, 389] width 120 height 11
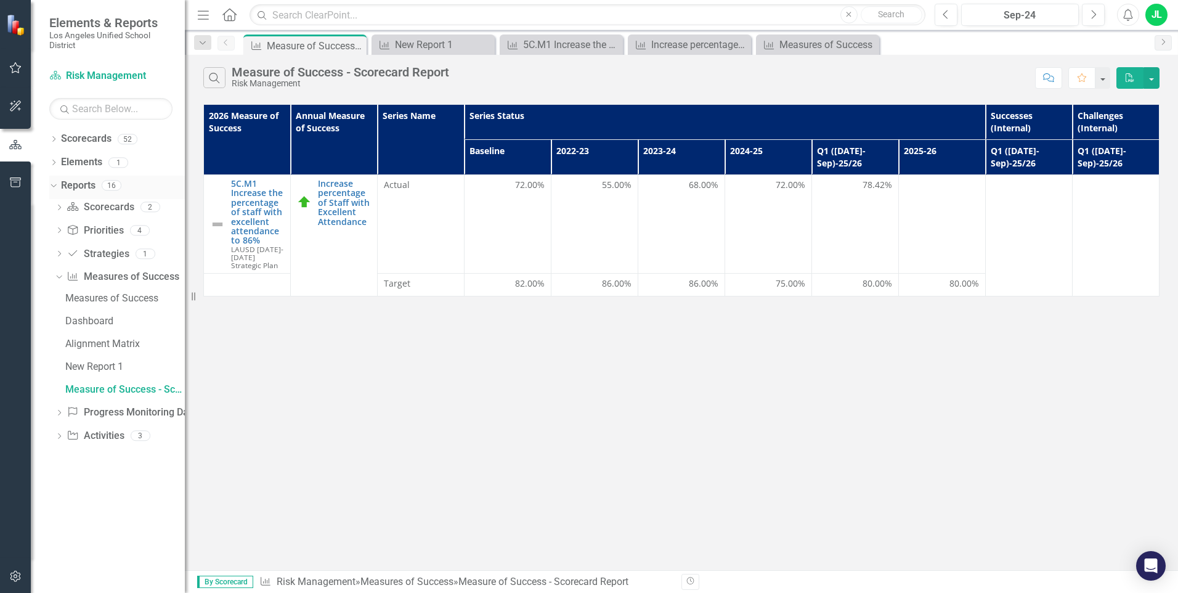
click at [79, 187] on link "Reports" at bounding box center [78, 186] width 35 height 14
click at [96, 204] on link "Scorecard Scorecards" at bounding box center [100, 207] width 67 height 14
click at [145, 209] on div "2" at bounding box center [151, 207] width 20 height 10
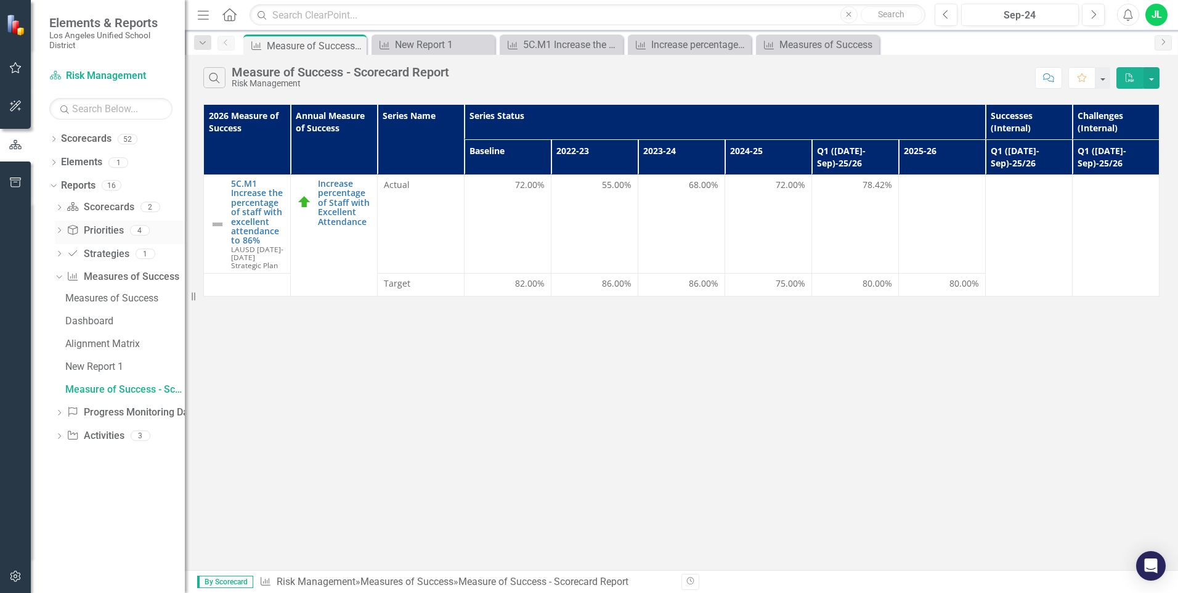
drag, startPoint x: 145, startPoint y: 209, endPoint x: 112, endPoint y: 232, distance: 40.3
click at [112, 232] on link "Priority Priorities" at bounding box center [95, 231] width 57 height 14
click at [122, 255] on link "Strategy Strategies" at bounding box center [98, 254] width 62 height 14
click at [121, 255] on link "Strategy Strategies" at bounding box center [98, 254] width 62 height 14
drag, startPoint x: 121, startPoint y: 255, endPoint x: 123, endPoint y: 275, distance: 21.0
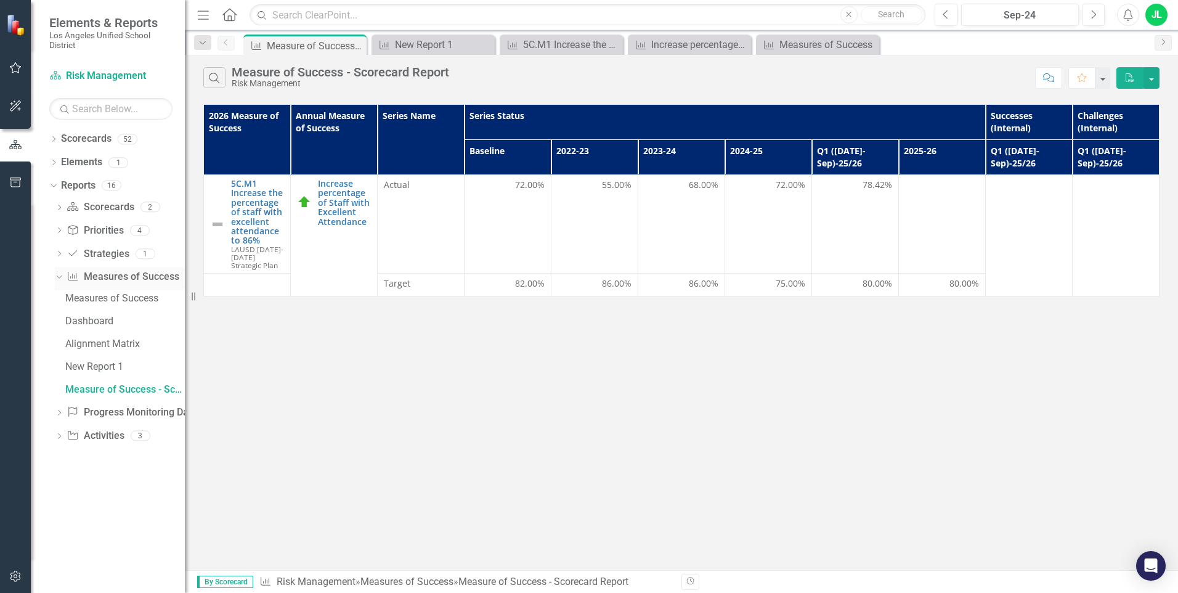
click at [123, 275] on link "Measures of Success Measures of Success" at bounding box center [123, 277] width 112 height 14
drag, startPoint x: 123, startPoint y: 275, endPoint x: 84, endPoint y: 139, distance: 141.8
click at [84, 139] on link "Scorecards" at bounding box center [86, 139] width 51 height 14
click at [56, 141] on icon "Dropdown" at bounding box center [53, 140] width 9 height 7
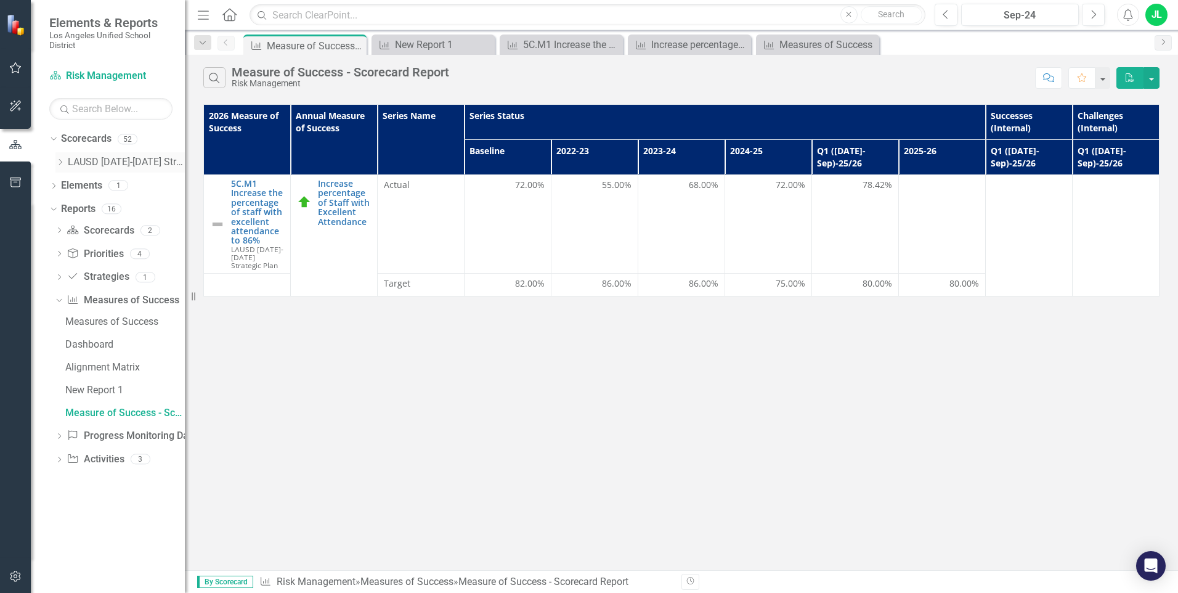
click at [70, 160] on link "LAUSD [DATE]-[DATE] Strategic Plan" at bounding box center [126, 162] width 117 height 14
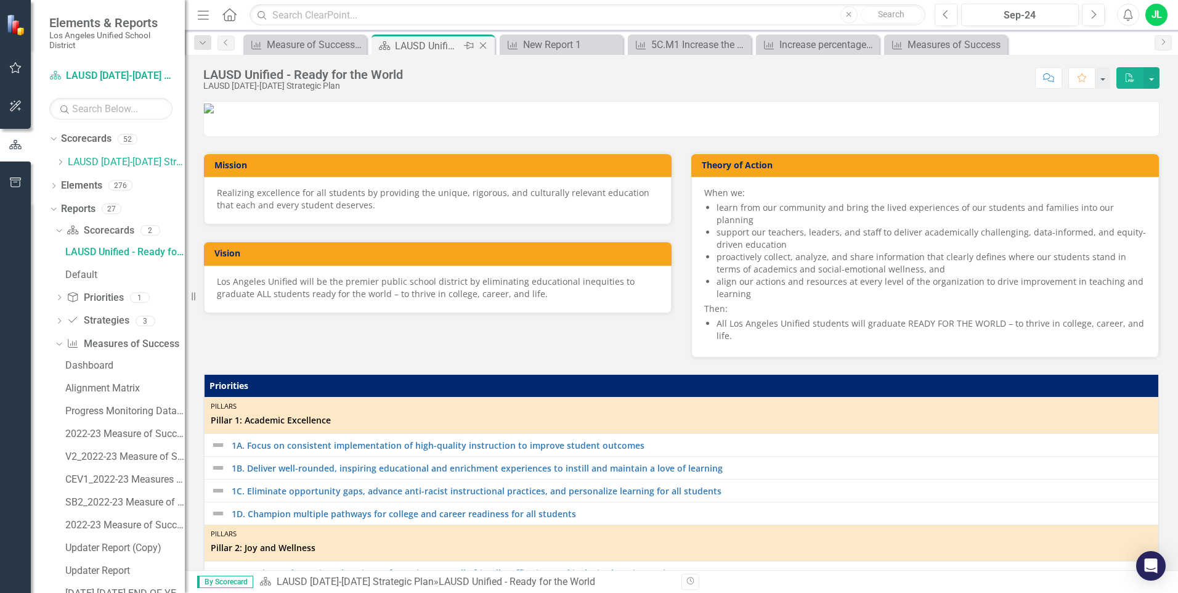
click at [481, 43] on icon "Close" at bounding box center [483, 46] width 12 height 10
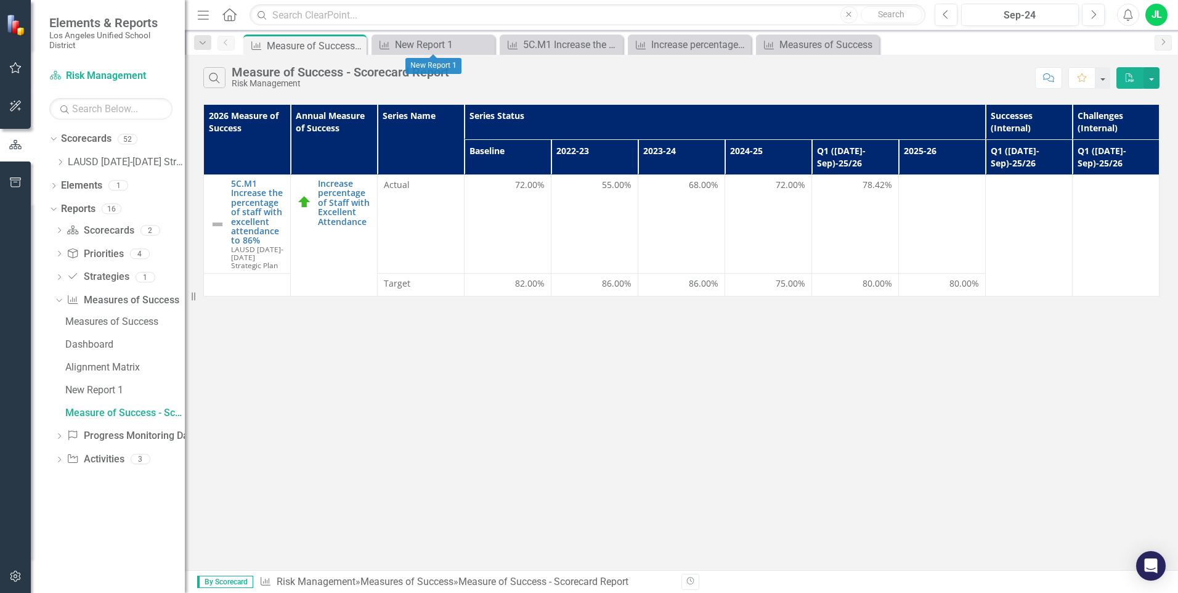
click at [0, 0] on icon "Close" at bounding box center [0, 0] width 0 height 0
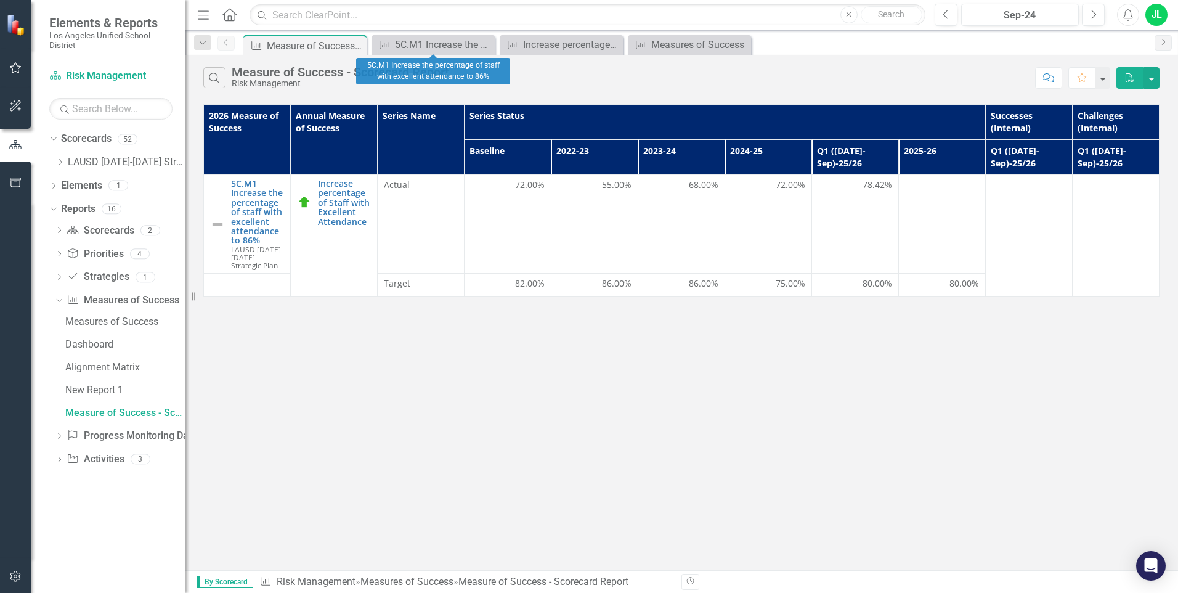
click at [0, 0] on icon "Close" at bounding box center [0, 0] width 0 height 0
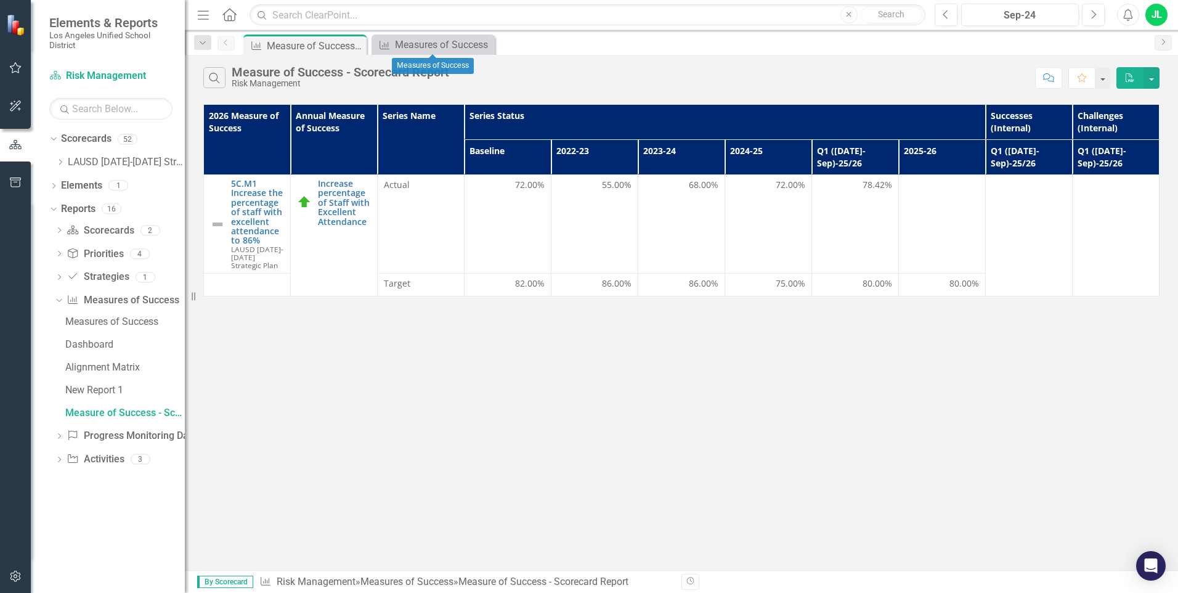
click at [0, 0] on icon "Close" at bounding box center [0, 0] width 0 height 0
click at [59, 254] on icon "Dropdown" at bounding box center [59, 254] width 9 height 7
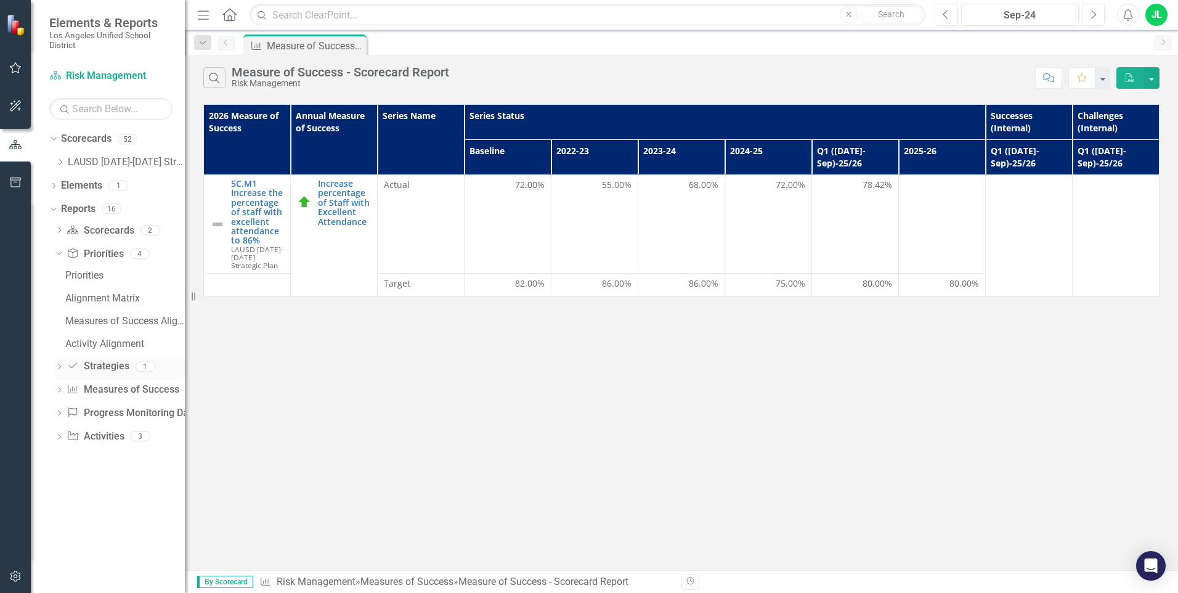
click at [56, 369] on icon "Dropdown" at bounding box center [59, 367] width 9 height 7
click at [86, 292] on link "Strategies" at bounding box center [123, 298] width 123 height 20
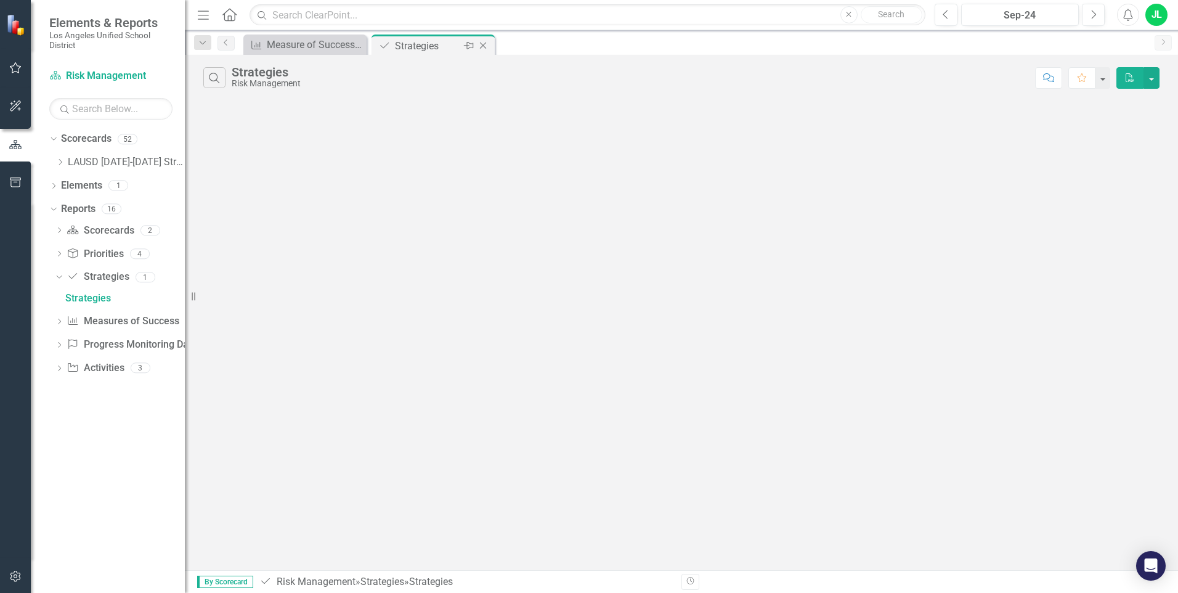
click at [483, 46] on icon at bounding box center [483, 46] width 7 height 7
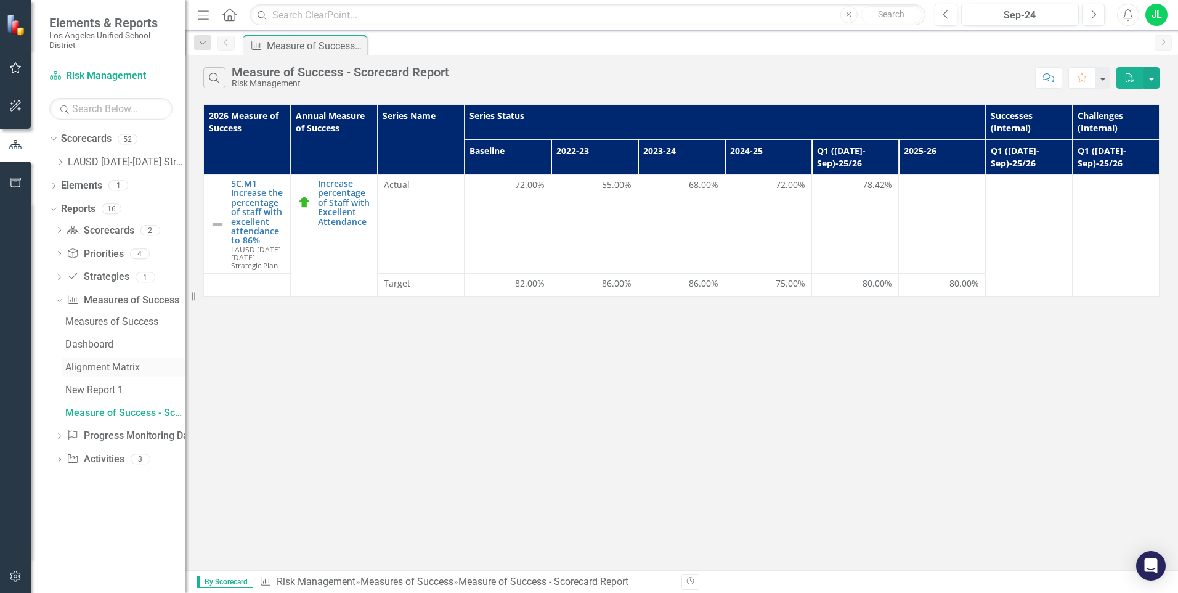
click at [80, 362] on div "Alignment Matrix" at bounding box center [125, 367] width 120 height 11
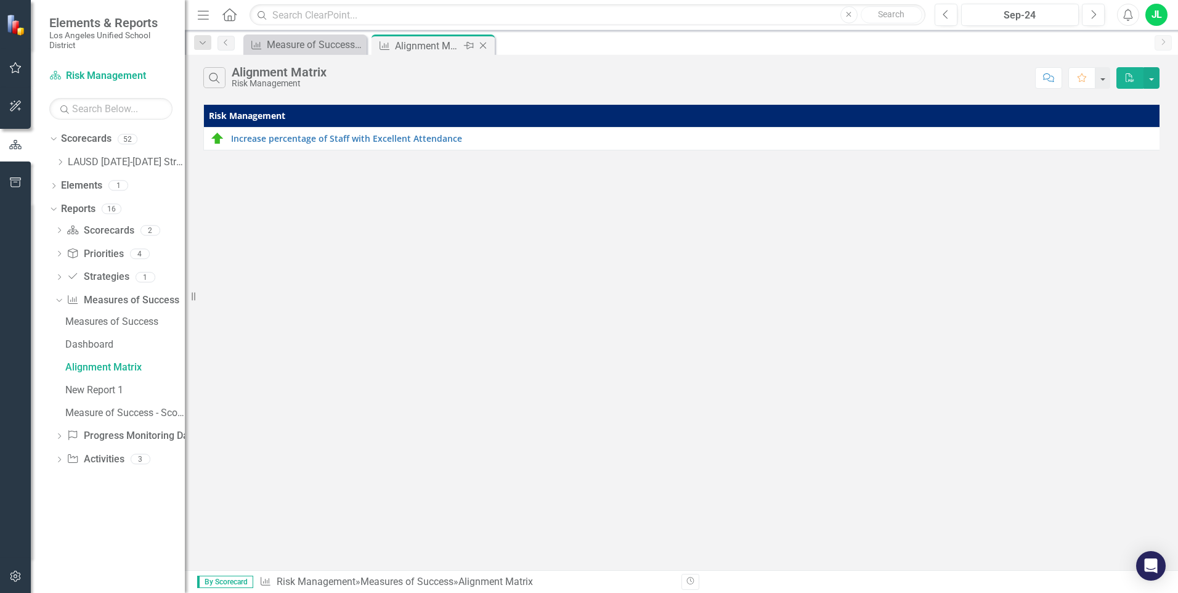
click at [479, 46] on icon "Close" at bounding box center [483, 46] width 12 height 10
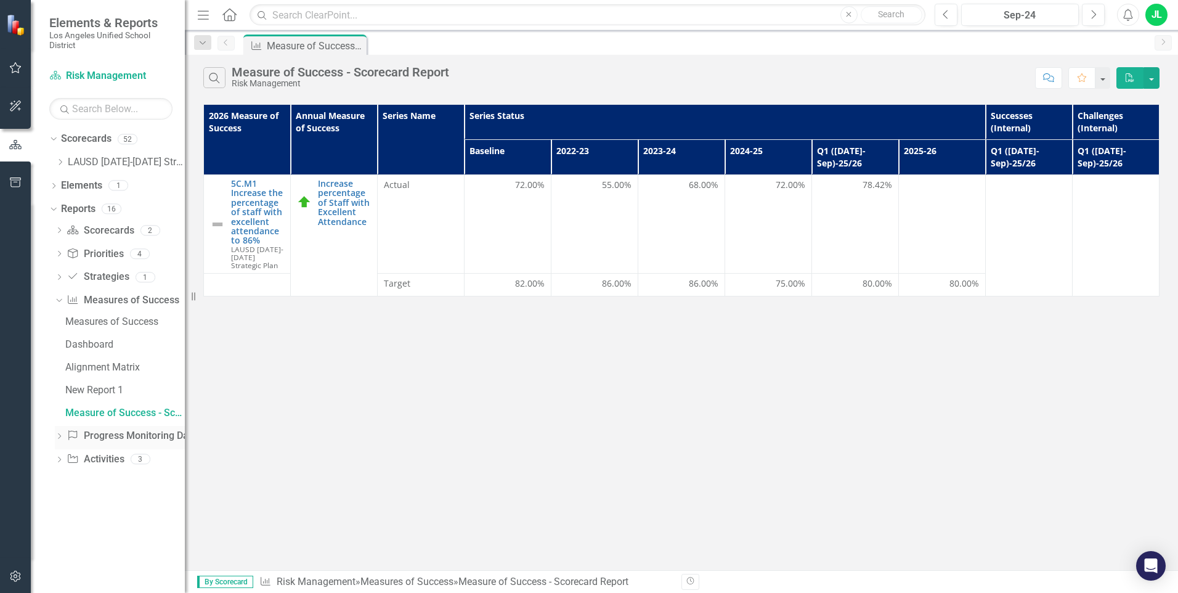
click at [60, 435] on icon "Dropdown" at bounding box center [59, 437] width 9 height 7
click at [55, 372] on icon "Dropdown" at bounding box center [59, 369] width 9 height 7
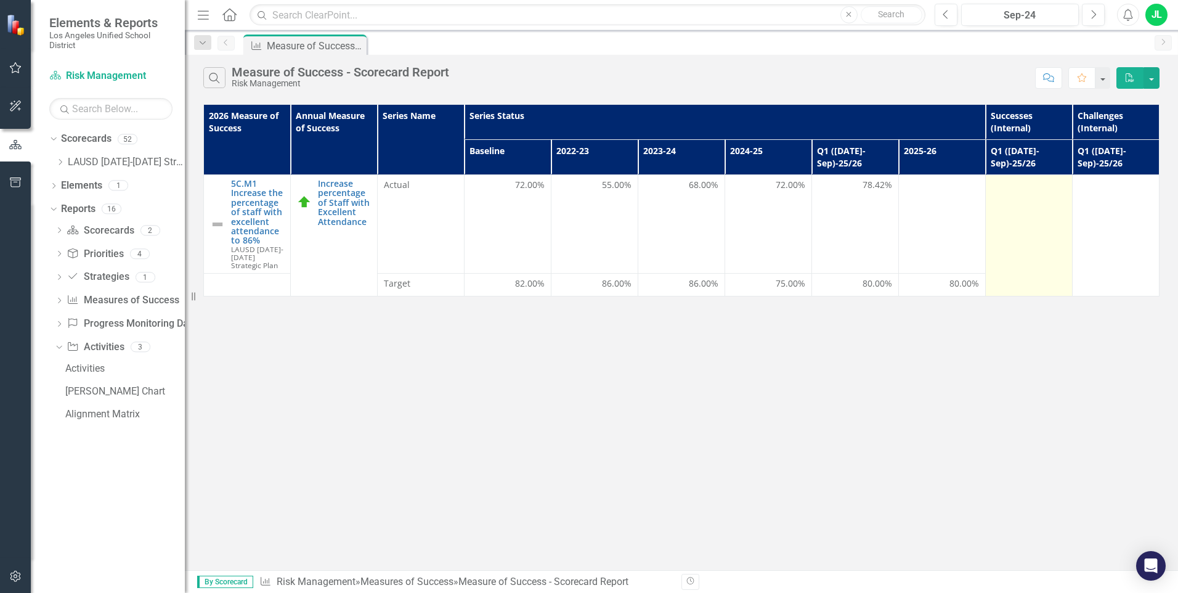
click at [1030, 216] on td at bounding box center [1028, 235] width 87 height 121
click at [1030, 212] on td at bounding box center [1028, 235] width 87 height 121
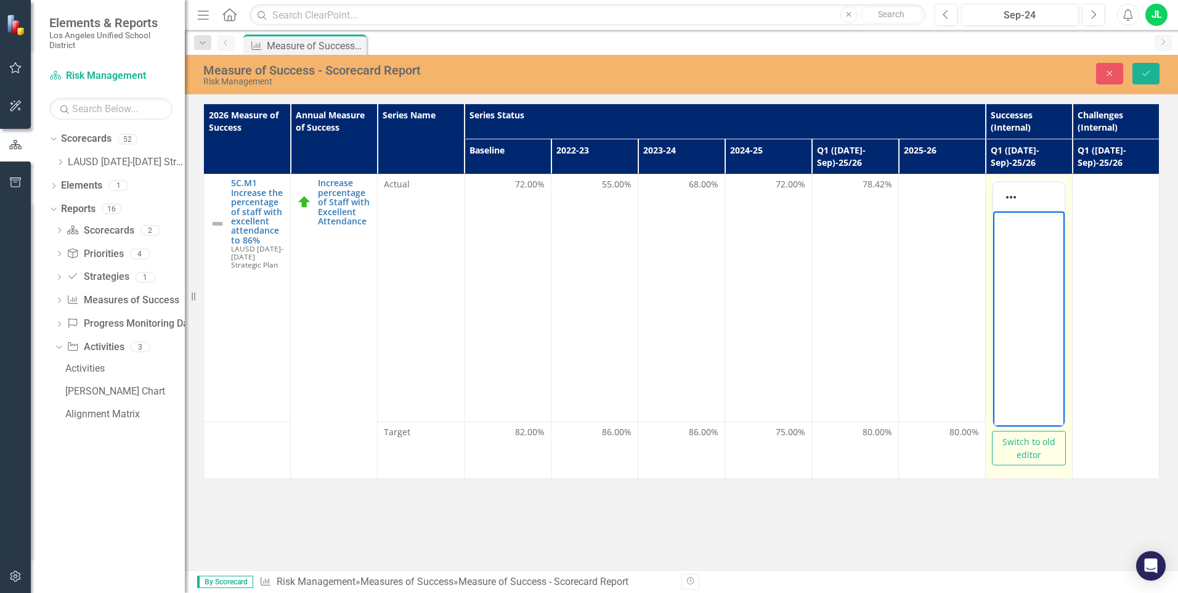
click at [1018, 222] on p "Rich Text Area. Press ALT-0 for help." at bounding box center [1028, 221] width 65 height 15
paste body "Rich Text Area. Press ALT-0 for help."
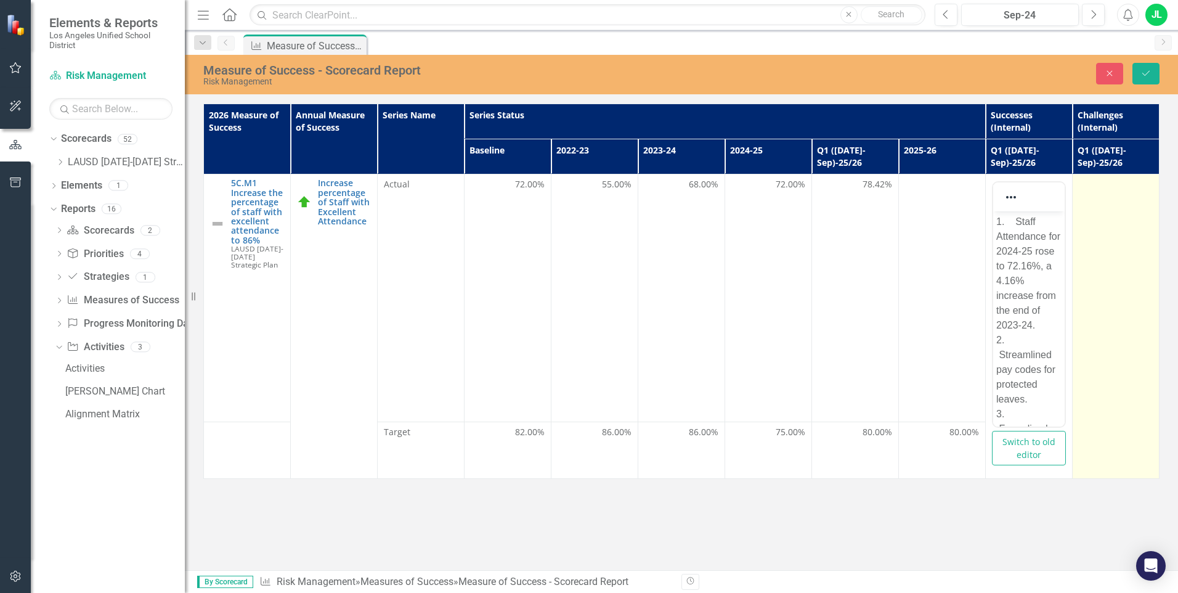
click at [1030, 303] on td at bounding box center [1115, 326] width 87 height 304
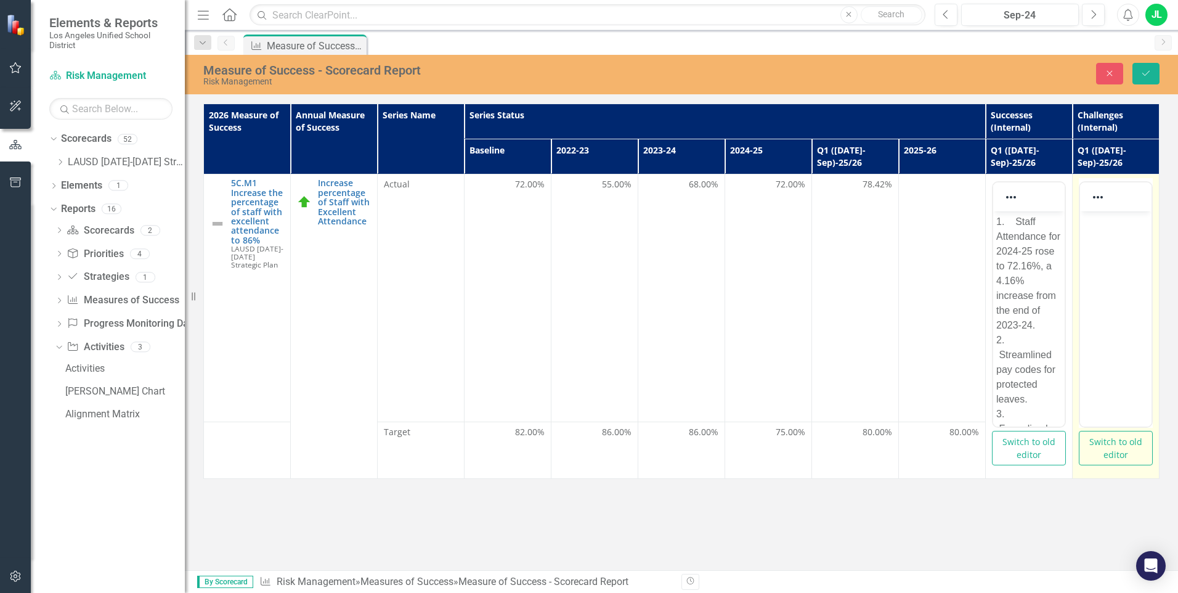
click at [1030, 239] on body "Rich Text Area. Press ALT-0 for help." at bounding box center [1115, 303] width 71 height 185
paste body "Rich Text Area. Press ALT-0 for help."
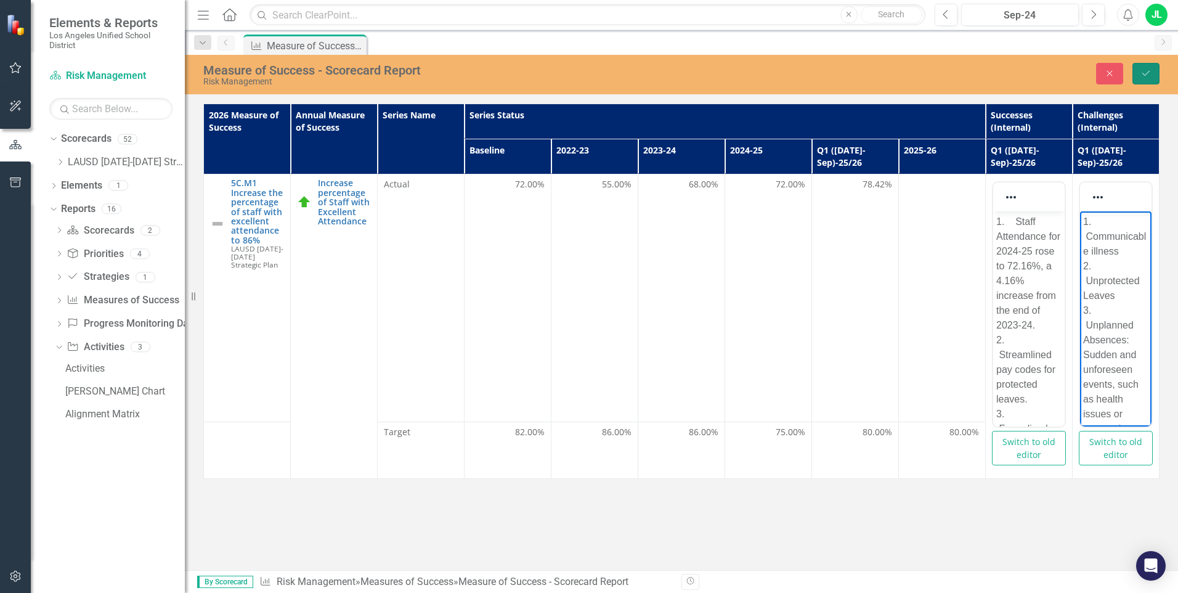
click at [1030, 66] on button "Save" at bounding box center [1146, 74] width 27 height 22
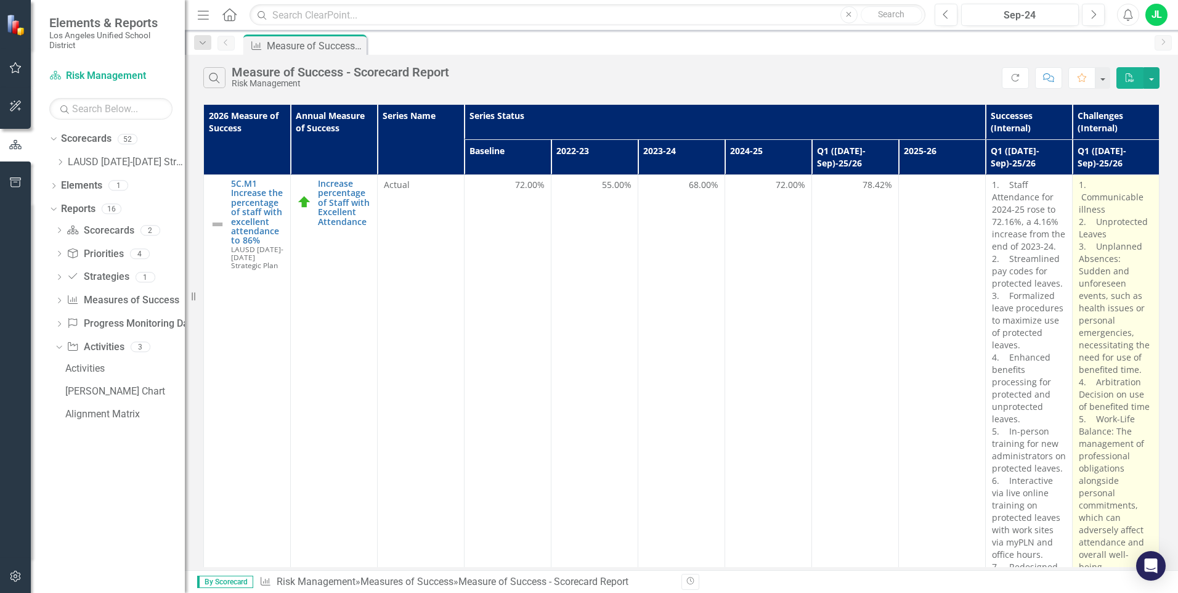
click at [1030, 242] on p "1. Communicable illness 2. Unprotected Leaves 3. Unplanned Absences: Sudden and…" at bounding box center [1116, 376] width 74 height 394
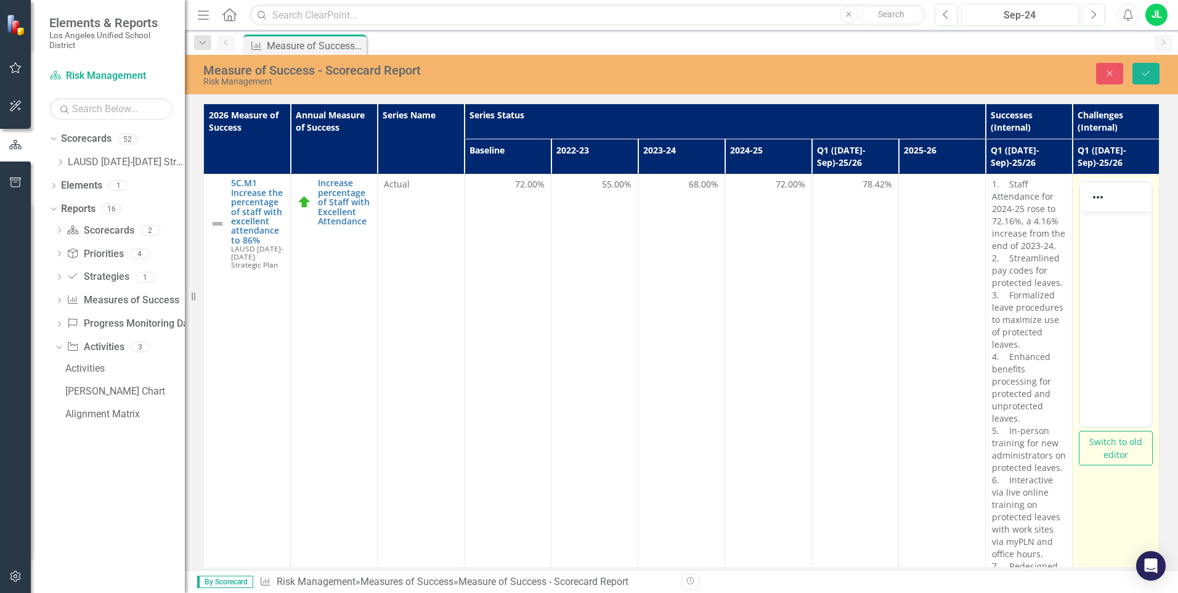
drag, startPoint x: 2162, startPoint y: 453, endPoint x: 1103, endPoint y: 285, distance: 1072.6
click at [1030, 285] on body "Rich Text Area. Press ALT-0 for help." at bounding box center [1115, 303] width 71 height 185
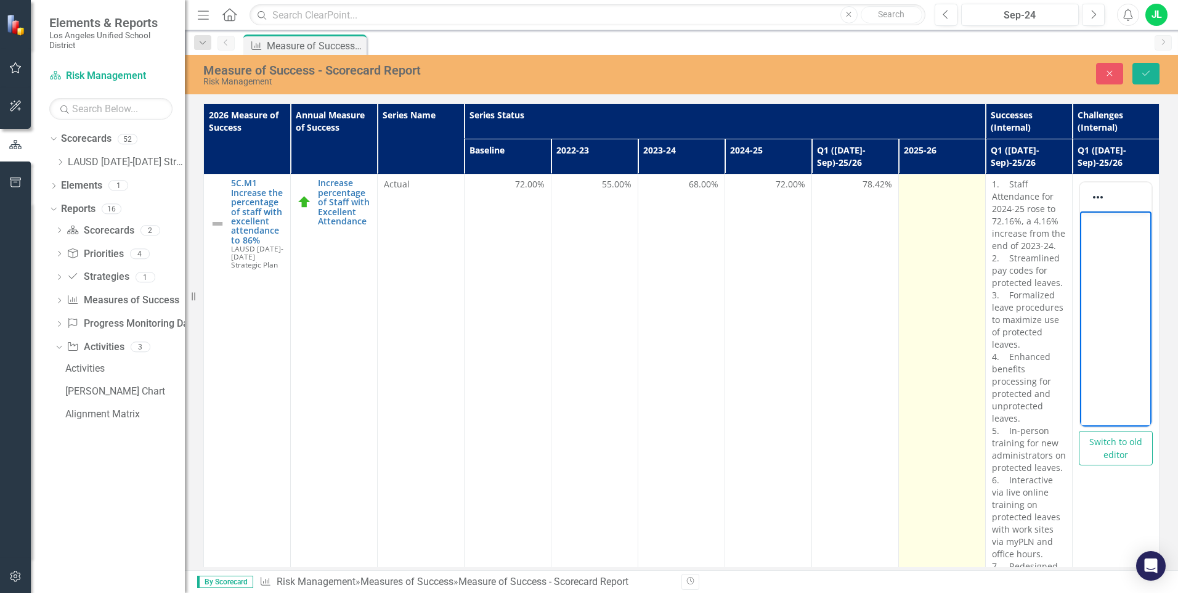
click at [904, 239] on td at bounding box center [942, 382] width 87 height 417
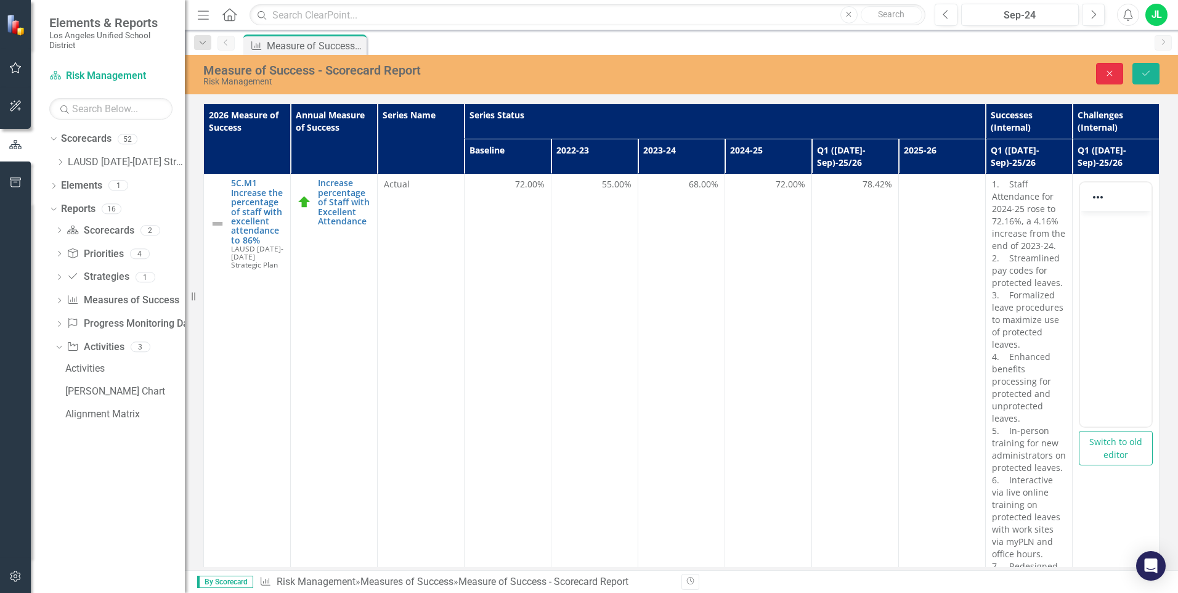
click at [1030, 75] on icon "Close" at bounding box center [1109, 73] width 11 height 9
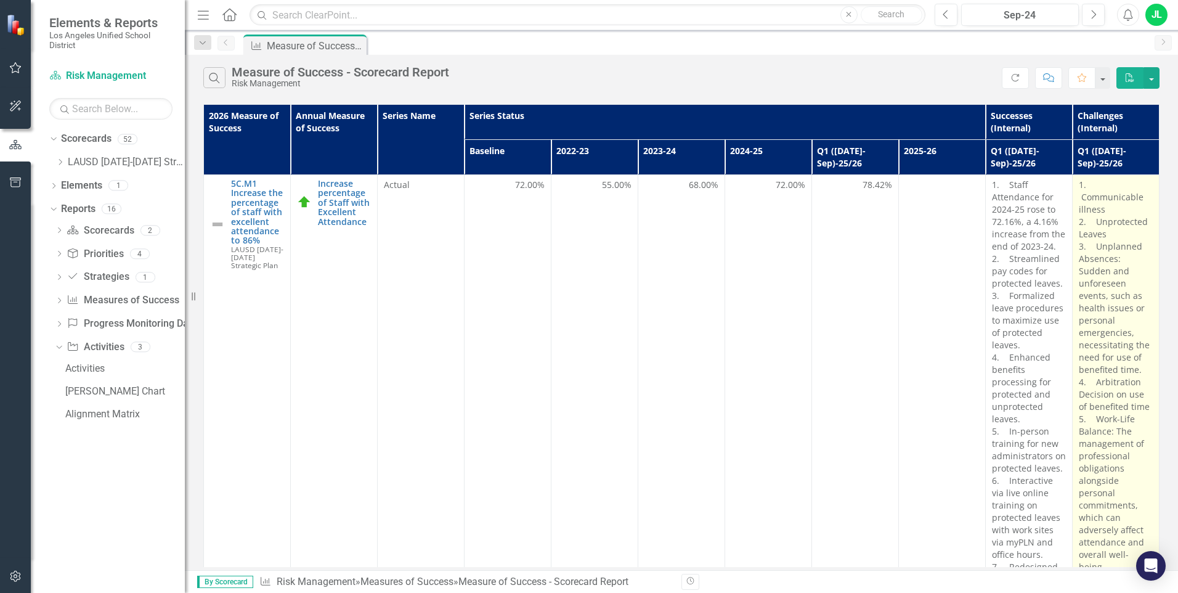
click at [1030, 179] on p "1. Communicable illness 2. Unprotected Leaves 3. Unplanned Absences: Sudden and…" at bounding box center [1116, 376] width 74 height 394
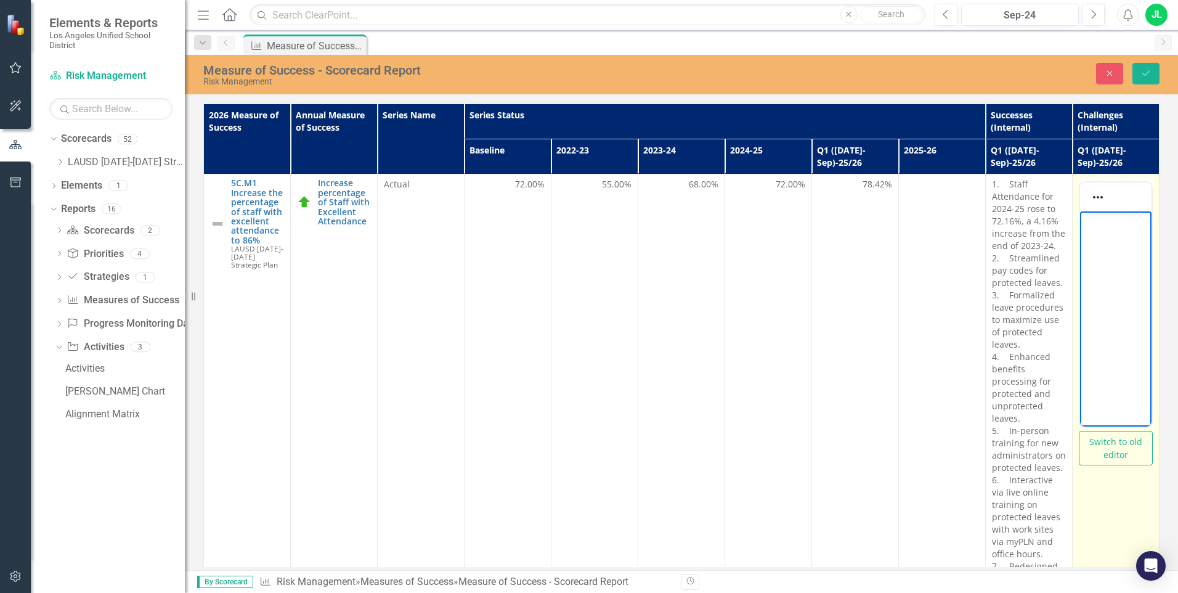
click at [1030, 243] on body "Rich Text Area. Press ALT-0 for help." at bounding box center [1115, 303] width 71 height 185
click at [1030, 190] on icon "Reveal or hide additional toolbar items" at bounding box center [1098, 197] width 15 height 15
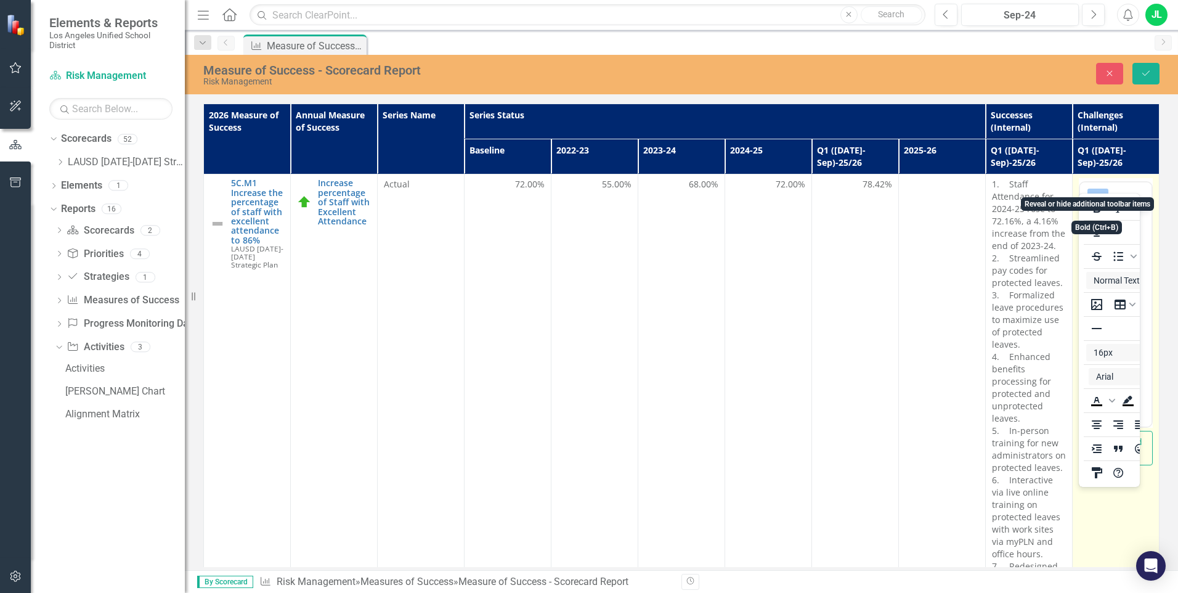
click at [1030, 190] on icon "Reveal or hide additional toolbar items" at bounding box center [1098, 197] width 15 height 15
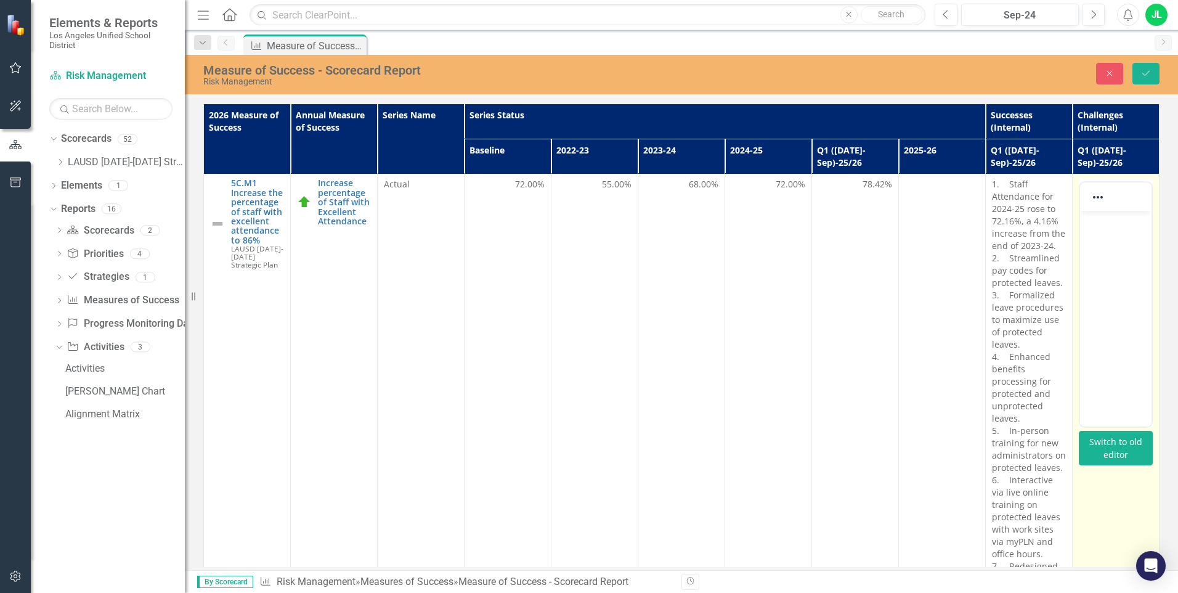
click at [1030, 436] on button "Switch to old editor" at bounding box center [1116, 448] width 74 height 35
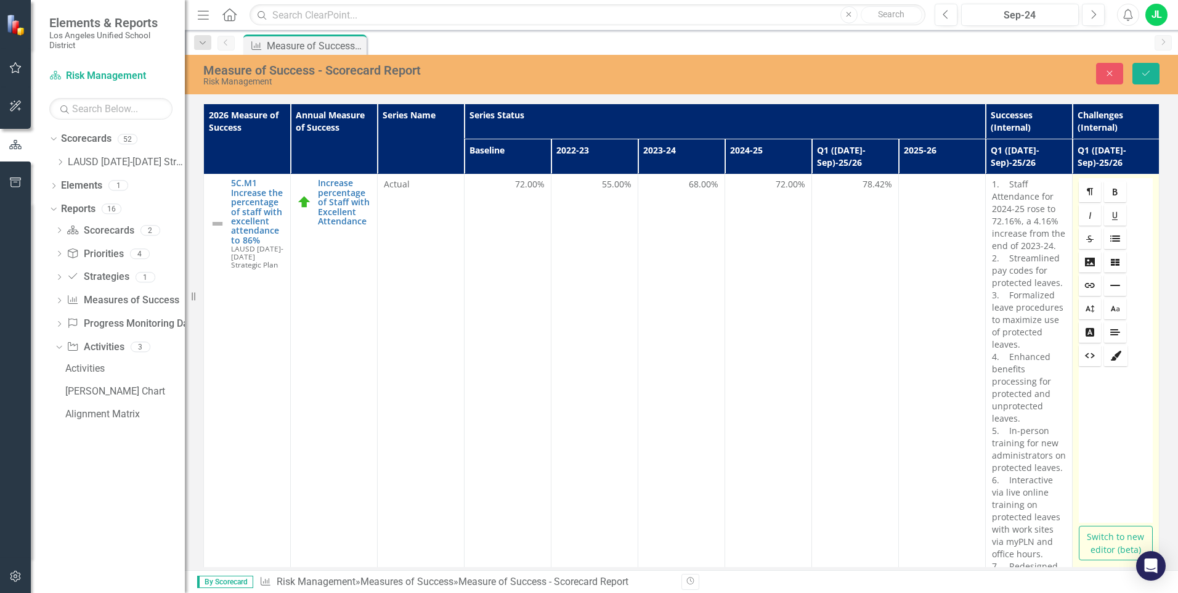
click at [1030, 534] on button "Switch to new editor (beta)" at bounding box center [1116, 543] width 74 height 35
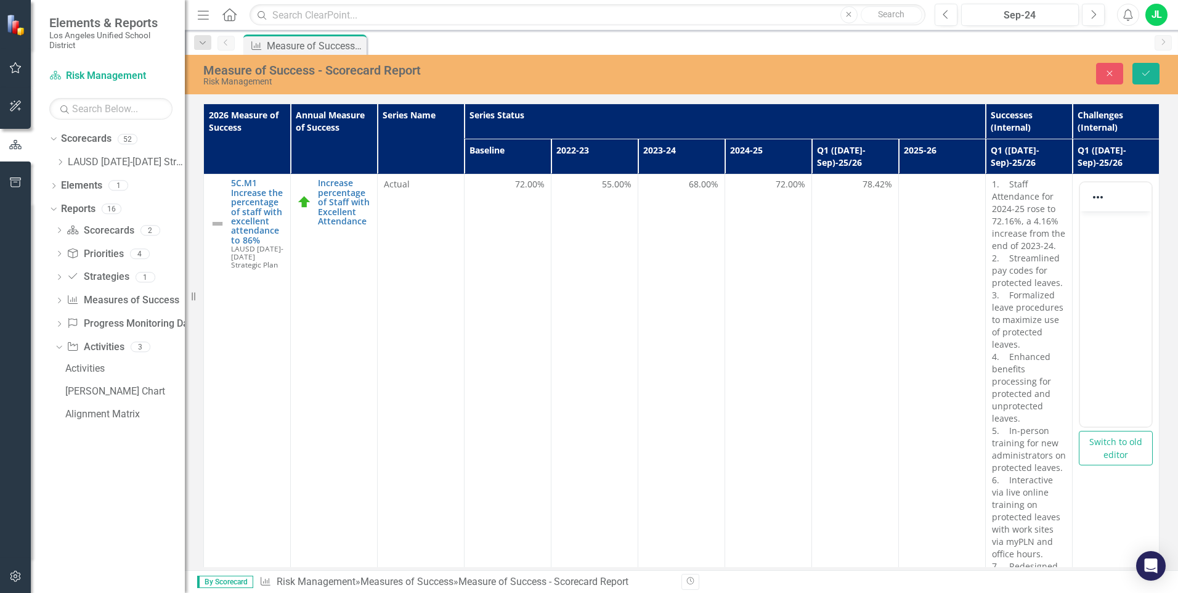
click at [1030, 239] on body "Rich Text Area. Press ALT-0 for help." at bounding box center [1115, 303] width 71 height 185
click at [1030, 67] on button "Close" at bounding box center [1109, 74] width 27 height 22
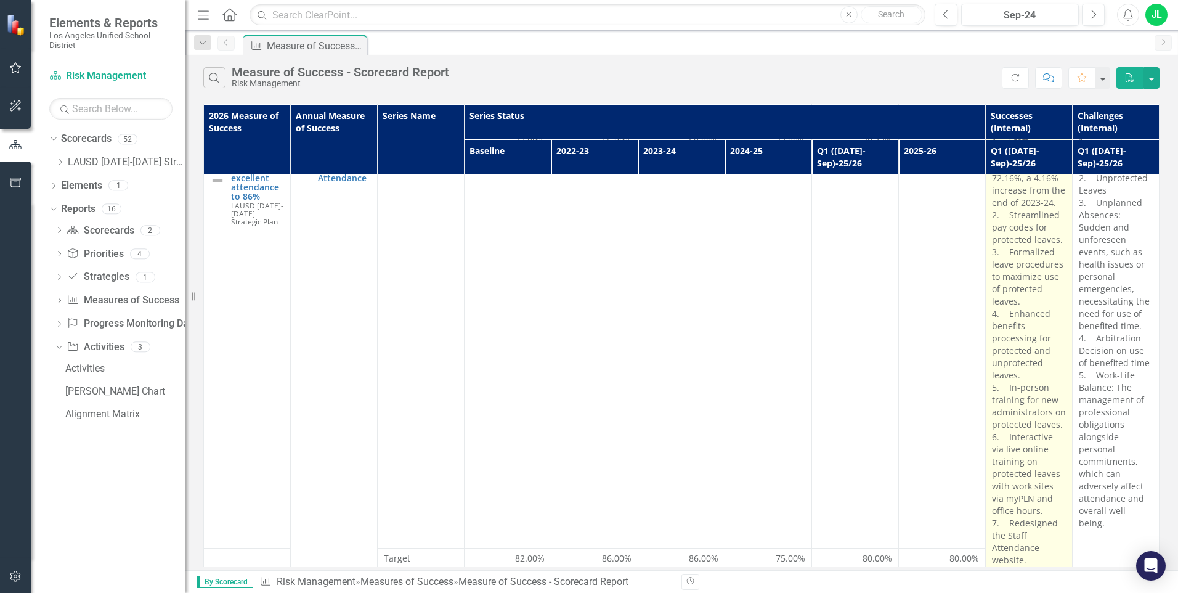
scroll to position [97, 0]
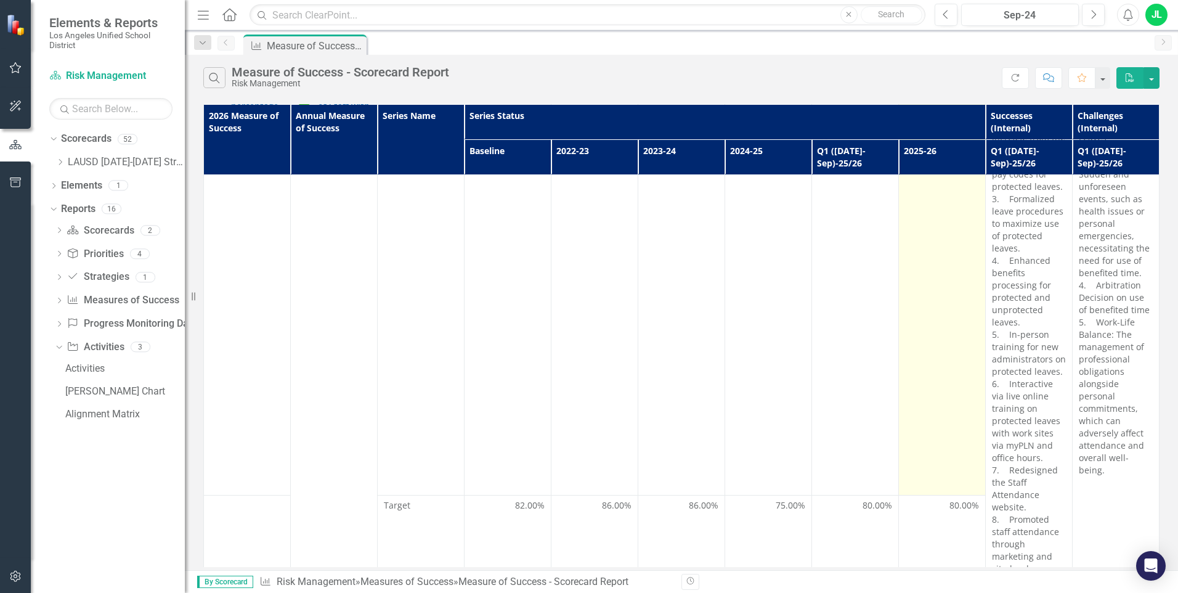
click at [953, 316] on td at bounding box center [942, 286] width 87 height 417
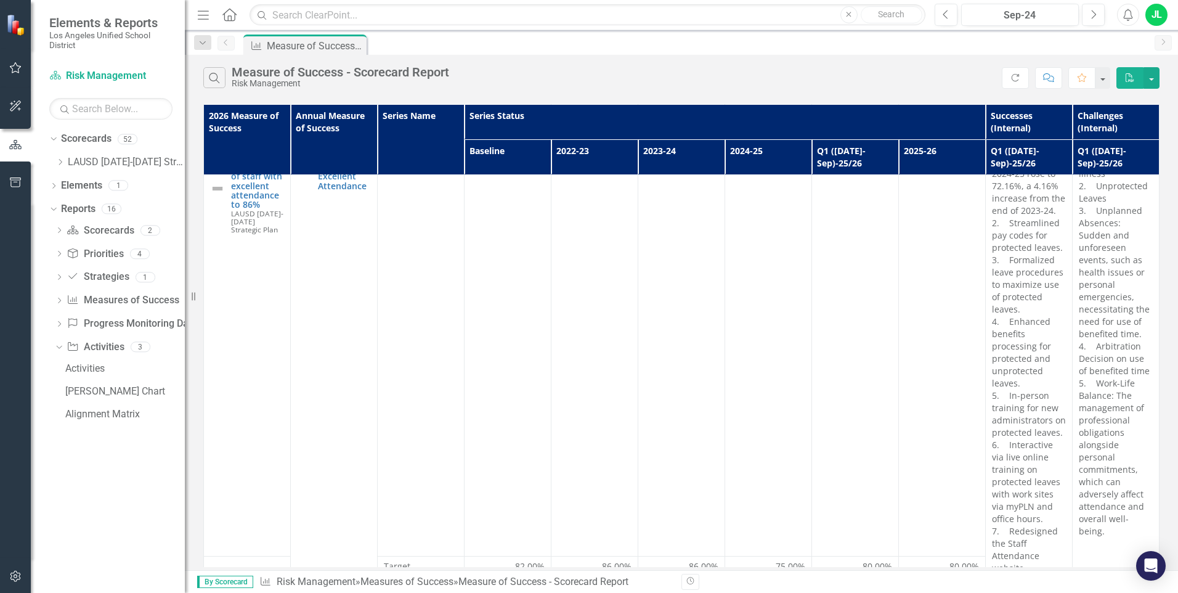
scroll to position [0, 0]
